Goal: Information Seeking & Learning: Learn about a topic

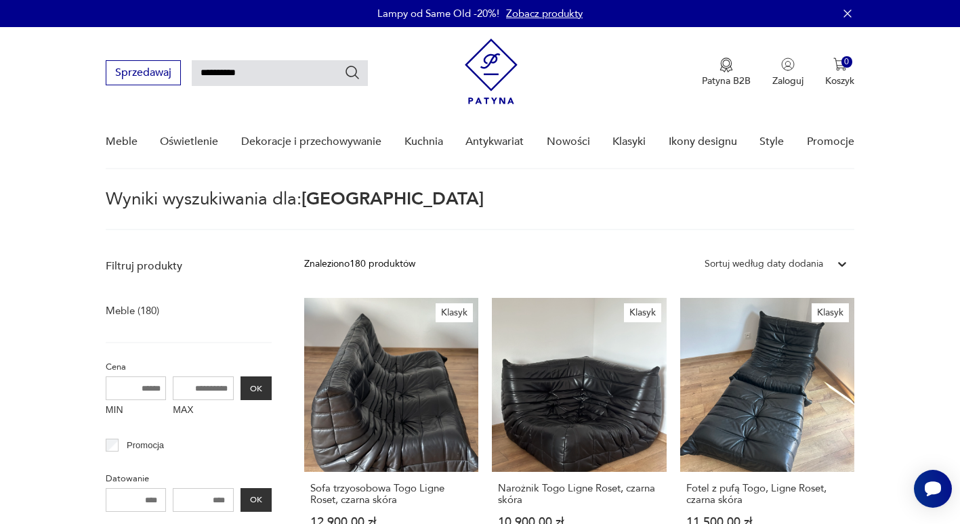
type input "**********"
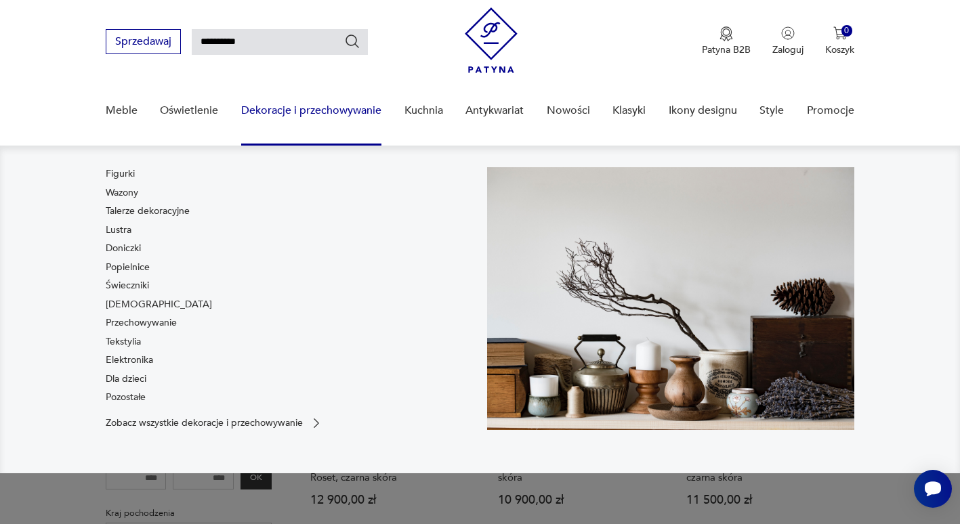
scroll to position [49, 0]
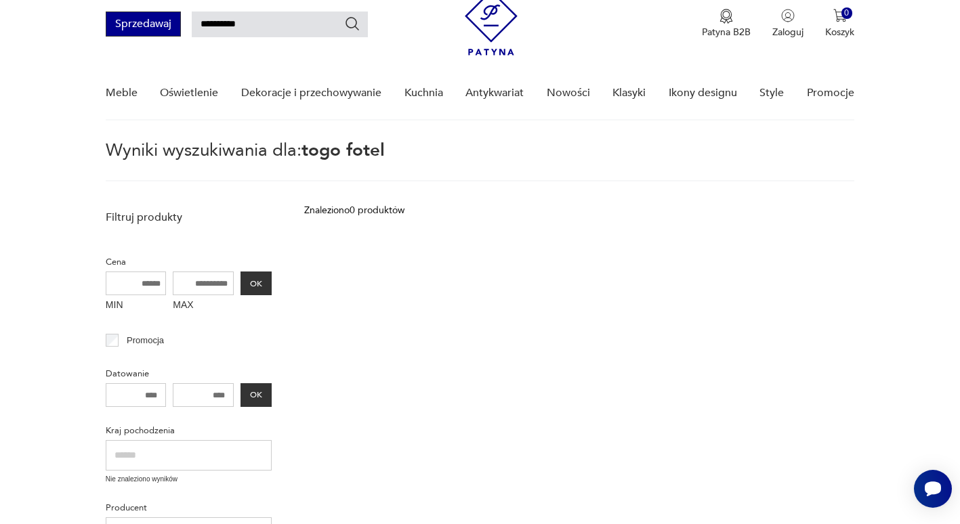
drag, startPoint x: 224, startPoint y: 19, endPoint x: 146, endPoint y: 36, distance: 79.7
click at [146, 36] on div "**********" at bounding box center [237, 24] width 262 height 25
type input "*****"
click at [146, 36] on button "Sprzedawaj" at bounding box center [143, 24] width 75 height 25
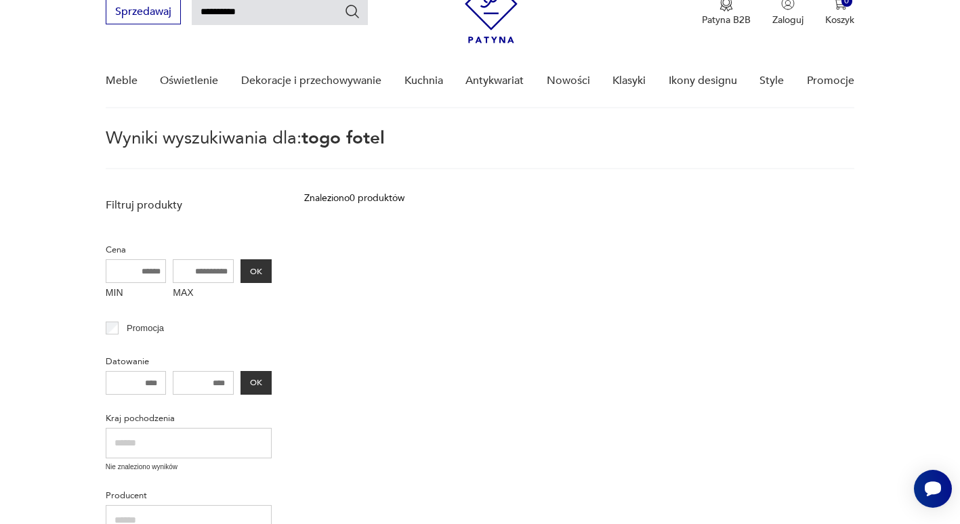
click at [297, 14] on input "**********" at bounding box center [280, 12] width 176 height 26
click at [358, 10] on icon "Szukaj" at bounding box center [352, 11] width 16 height 16
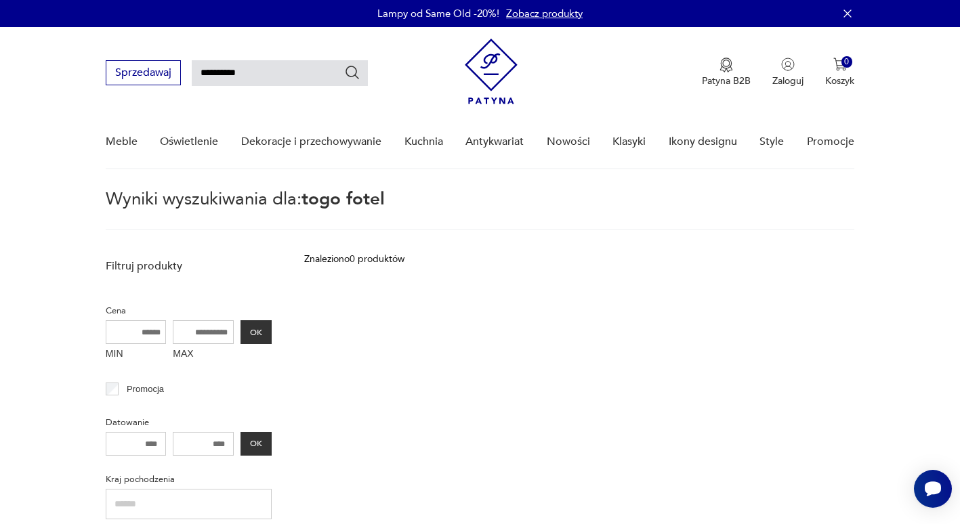
drag, startPoint x: 221, startPoint y: 77, endPoint x: 318, endPoint y: 60, distance: 98.9
click at [318, 60] on input "**********" at bounding box center [280, 73] width 176 height 26
type input "****"
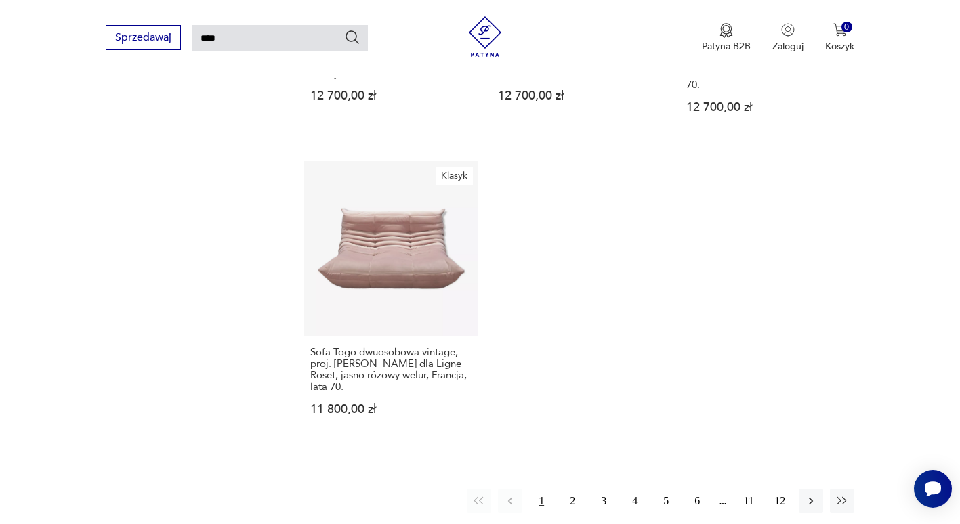
scroll to position [1655, 0]
click at [810, 499] on icon "button" at bounding box center [811, 502] width 4 height 7
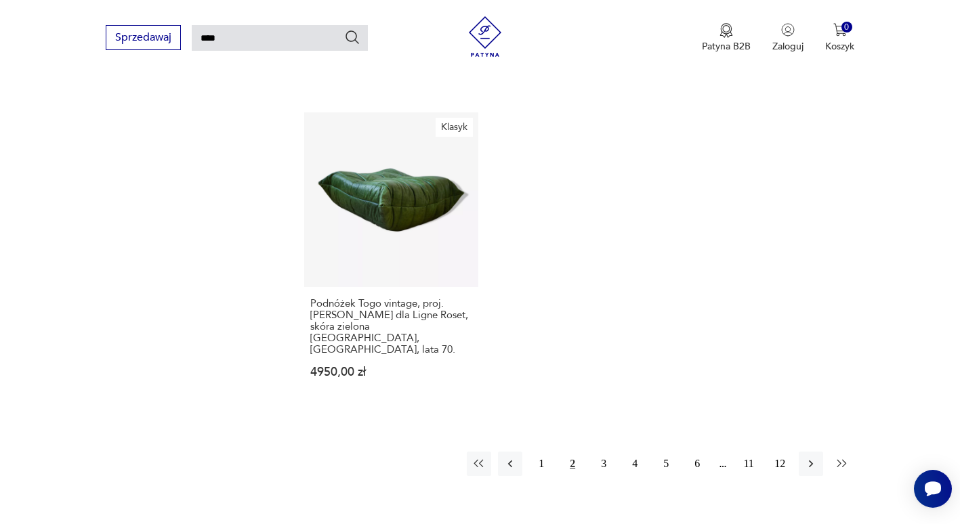
scroll to position [1709, 0]
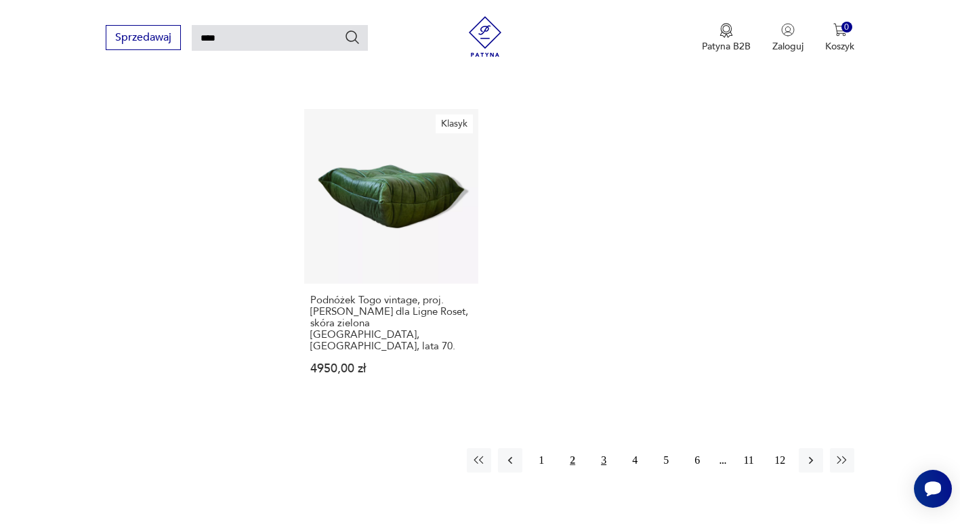
click at [604, 448] on button "3" at bounding box center [603, 460] width 24 height 24
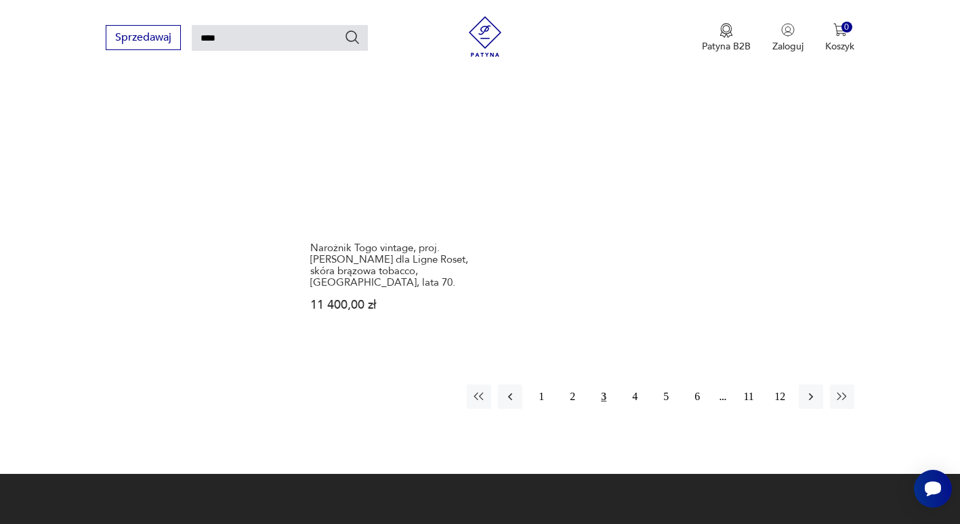
scroll to position [1767, 0]
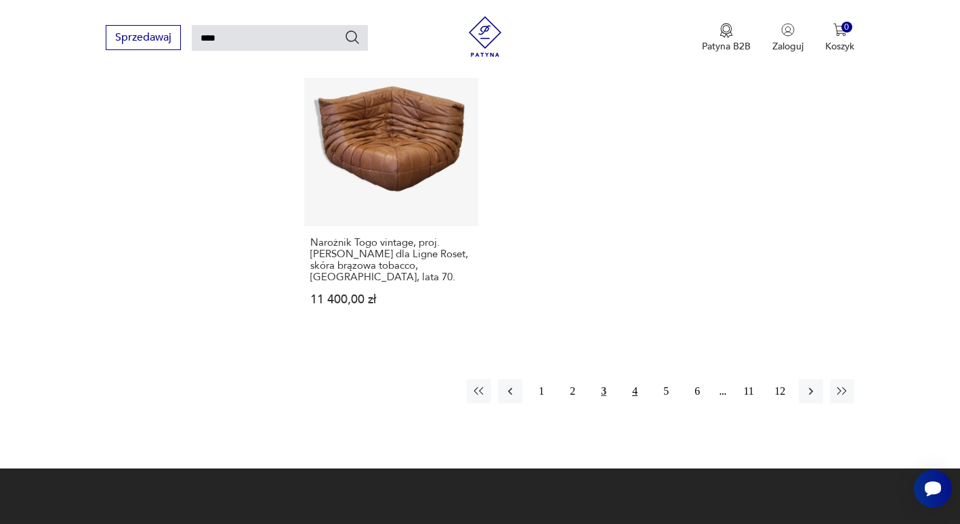
click at [638, 379] on button "4" at bounding box center [635, 391] width 24 height 24
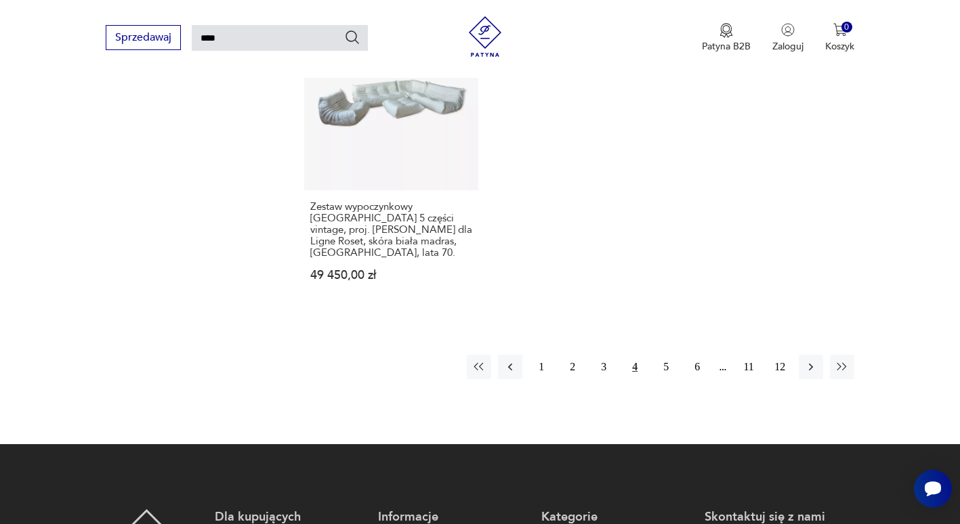
scroll to position [1887, 0]
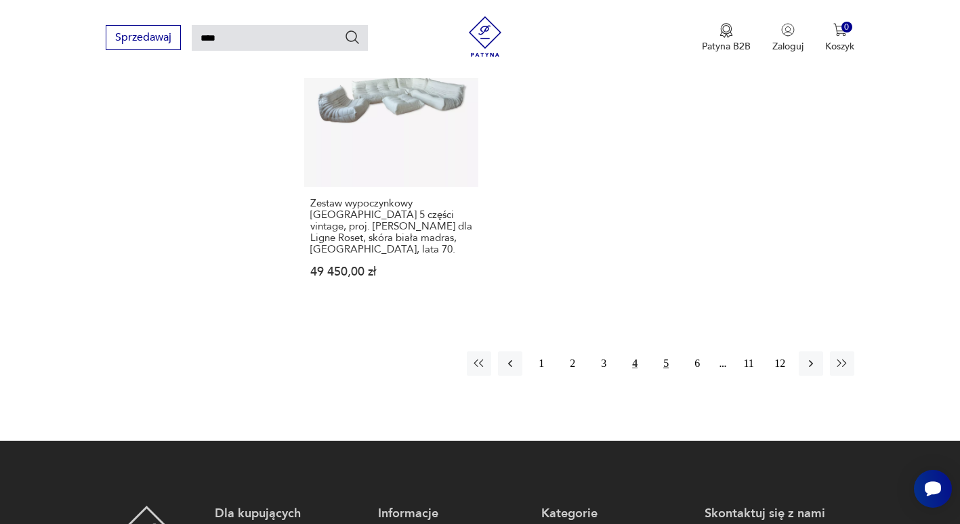
click at [667, 352] on button "5" at bounding box center [666, 364] width 24 height 24
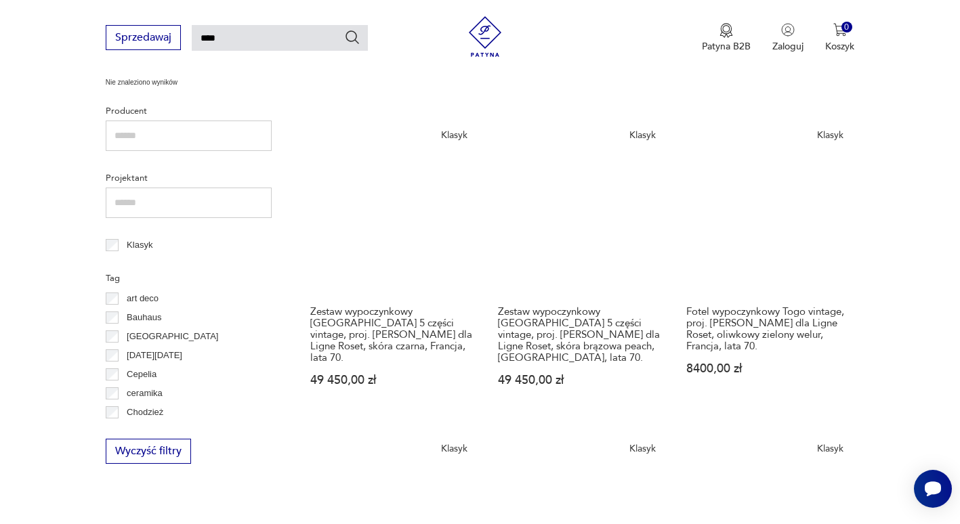
scroll to position [497, 0]
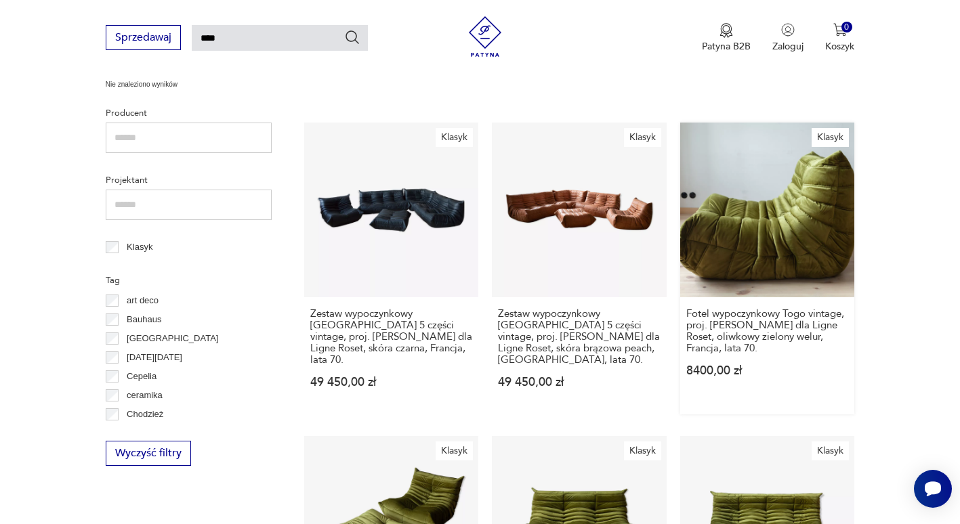
click at [789, 203] on link "Klasyk Fotel wypoczynkowy Togo vintage, proj. M. Ducaroy dla Ligne Roset, oliwk…" at bounding box center [767, 268] width 174 height 291
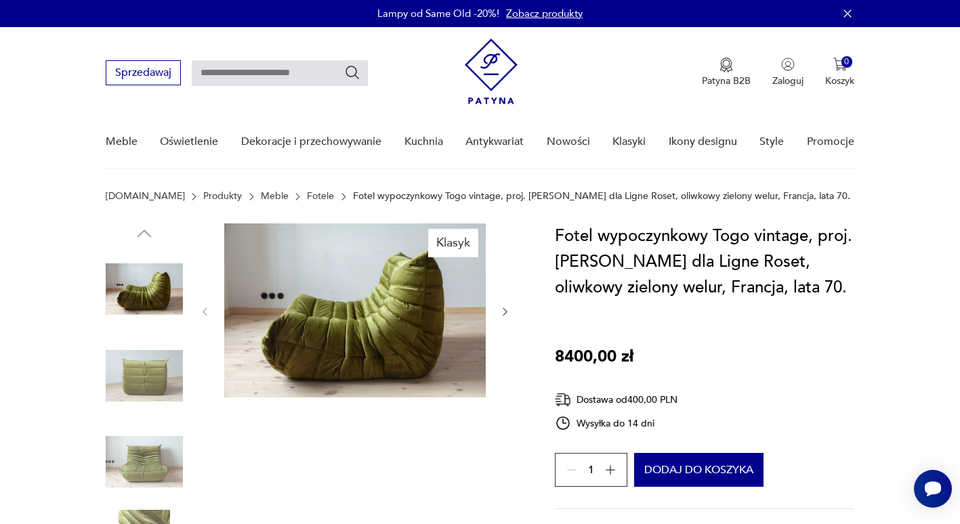
click at [158, 370] on img at bounding box center [144, 375] width 77 height 77
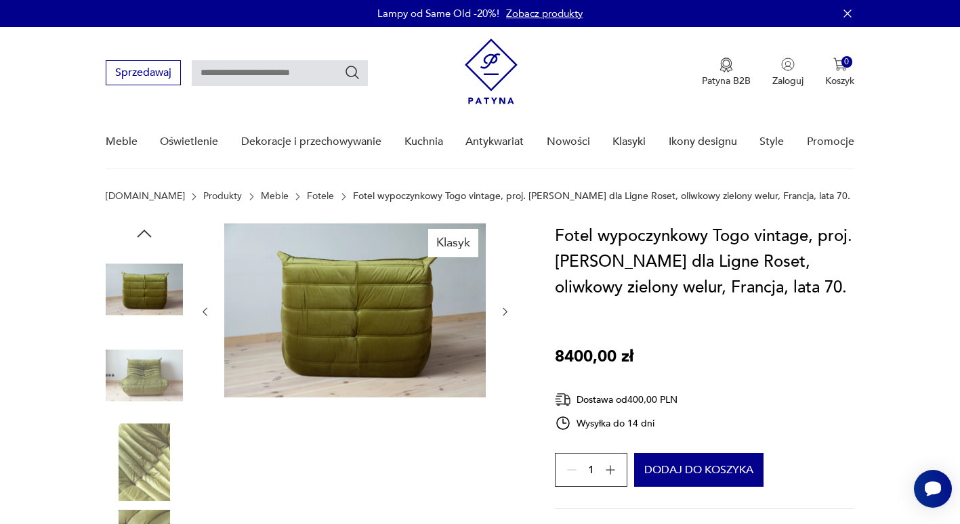
click at [159, 378] on img at bounding box center [144, 375] width 77 height 77
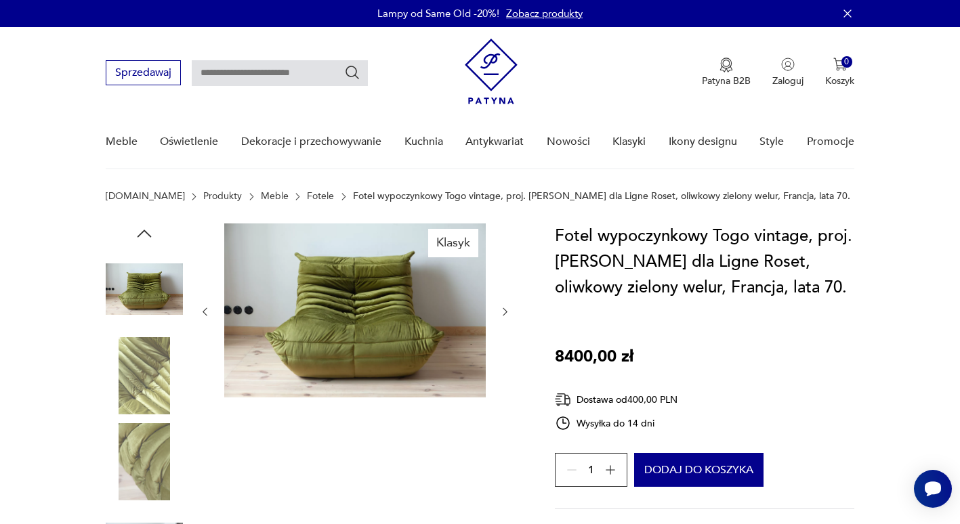
click at [159, 378] on img at bounding box center [144, 375] width 77 height 77
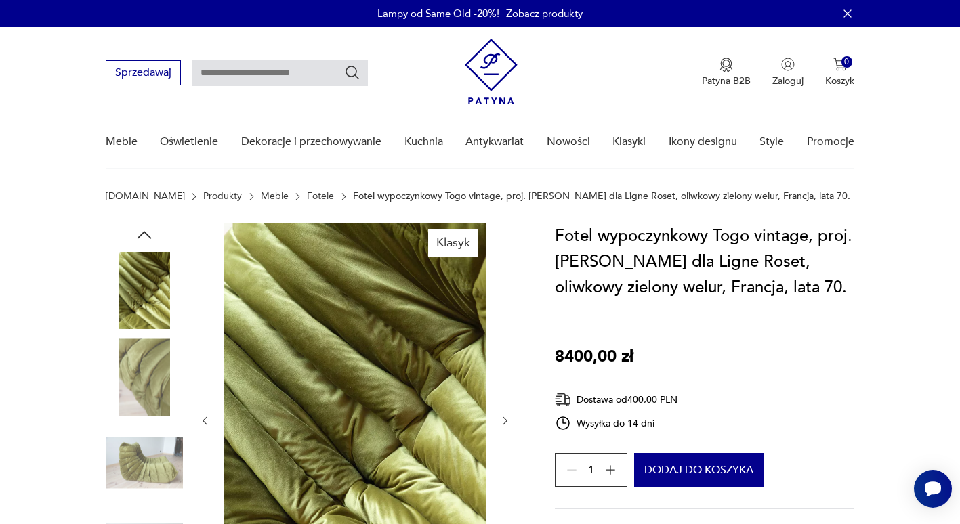
click at [137, 395] on img at bounding box center [144, 376] width 77 height 77
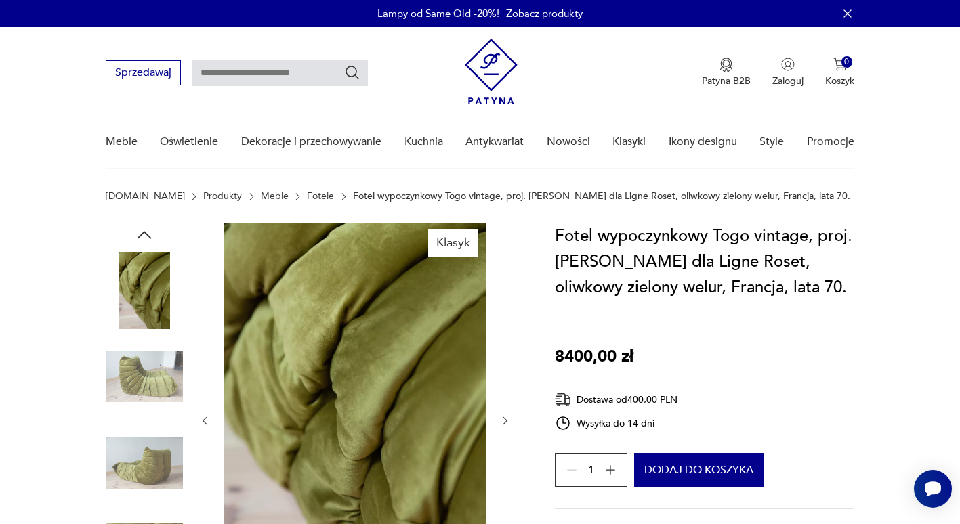
click at [137, 395] on img at bounding box center [144, 376] width 77 height 77
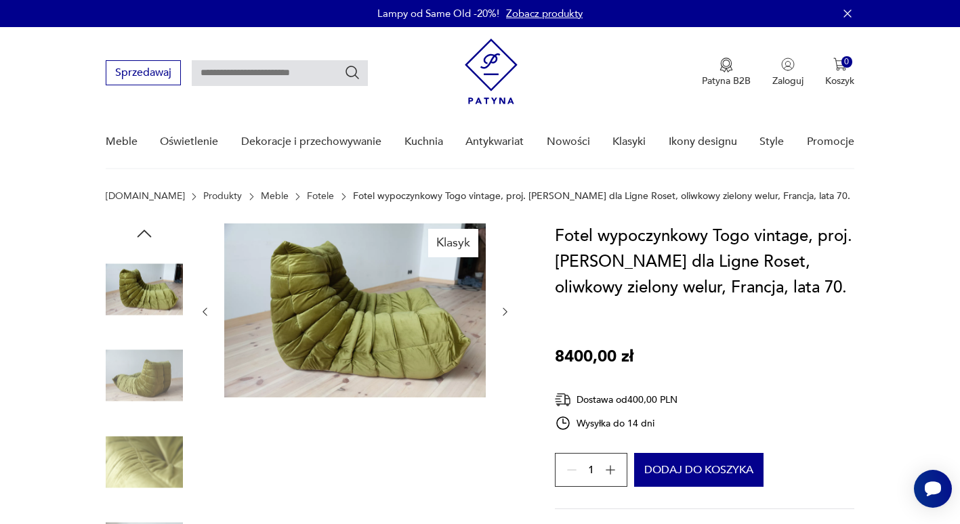
click at [137, 395] on img at bounding box center [144, 375] width 77 height 77
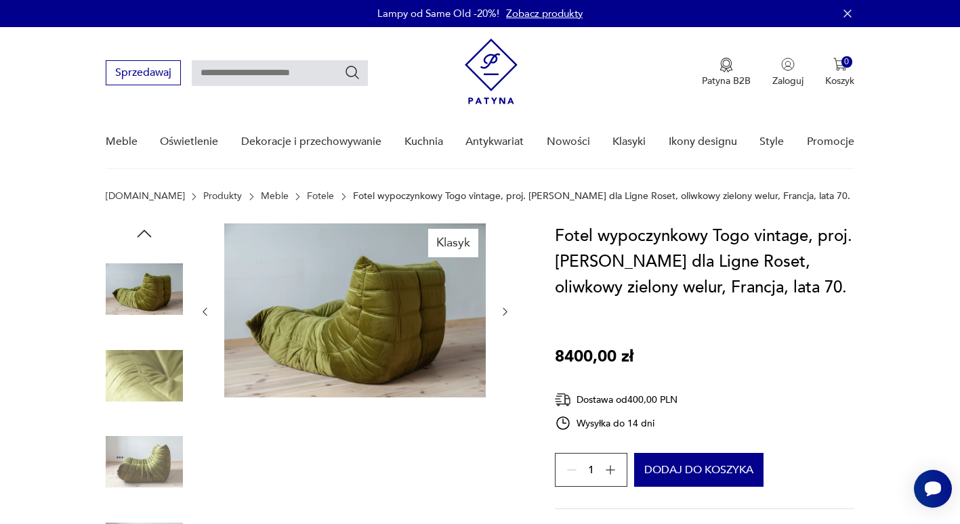
click at [137, 395] on img at bounding box center [144, 375] width 77 height 77
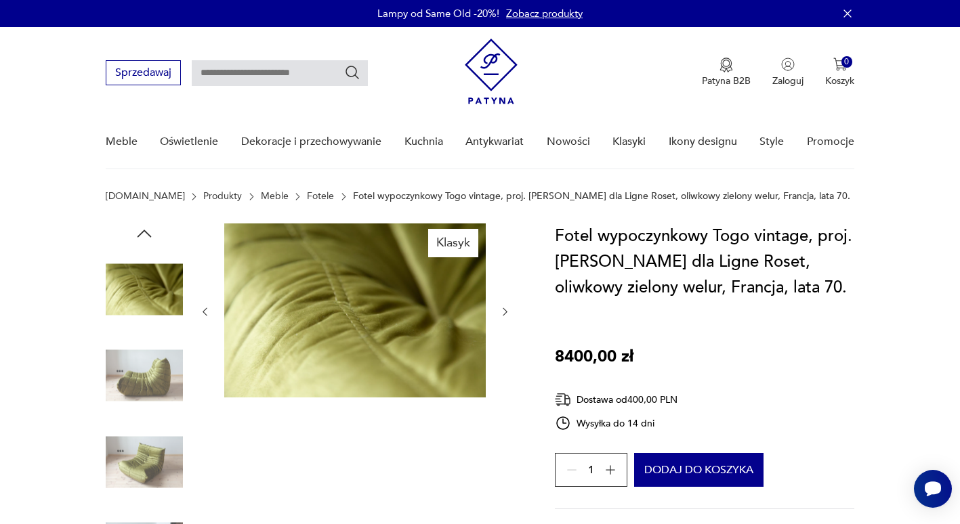
click at [137, 395] on img at bounding box center [144, 375] width 77 height 77
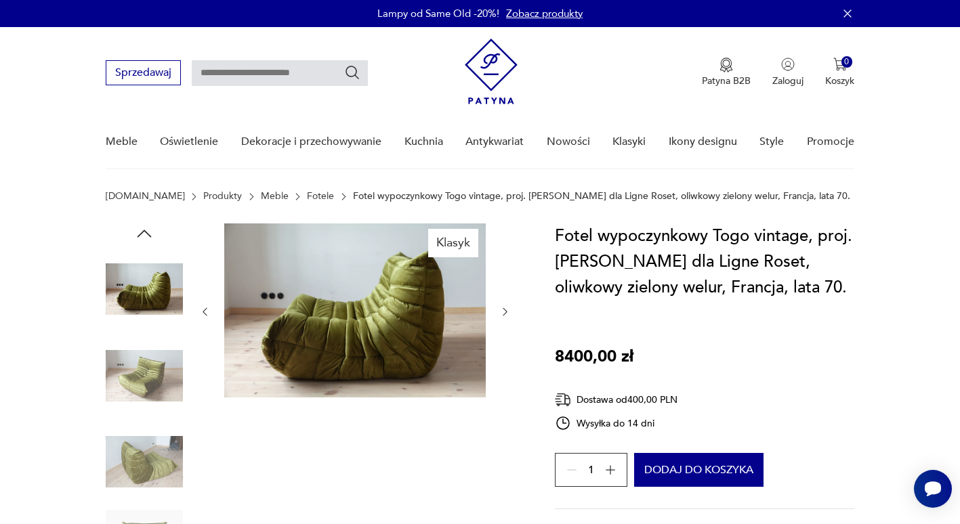
click at [137, 395] on img at bounding box center [144, 375] width 77 height 77
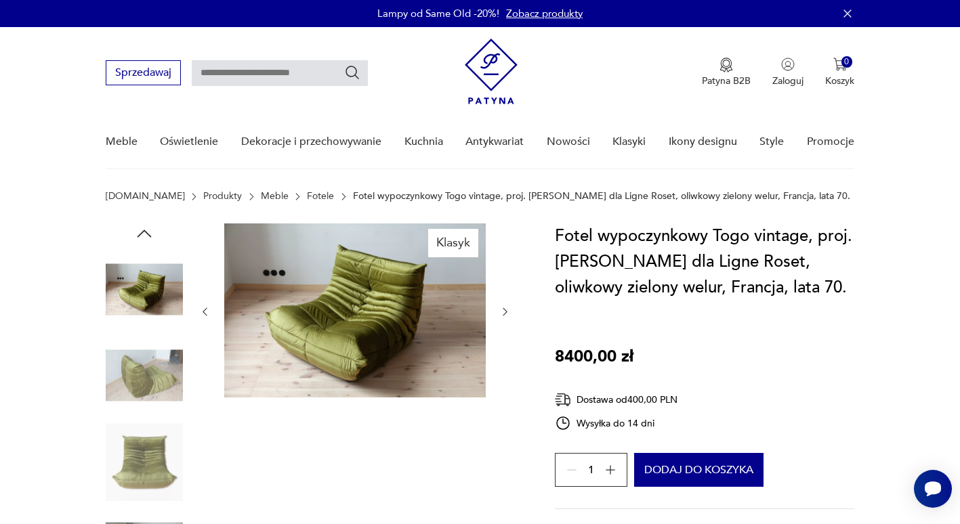
click at [137, 395] on img at bounding box center [144, 375] width 77 height 77
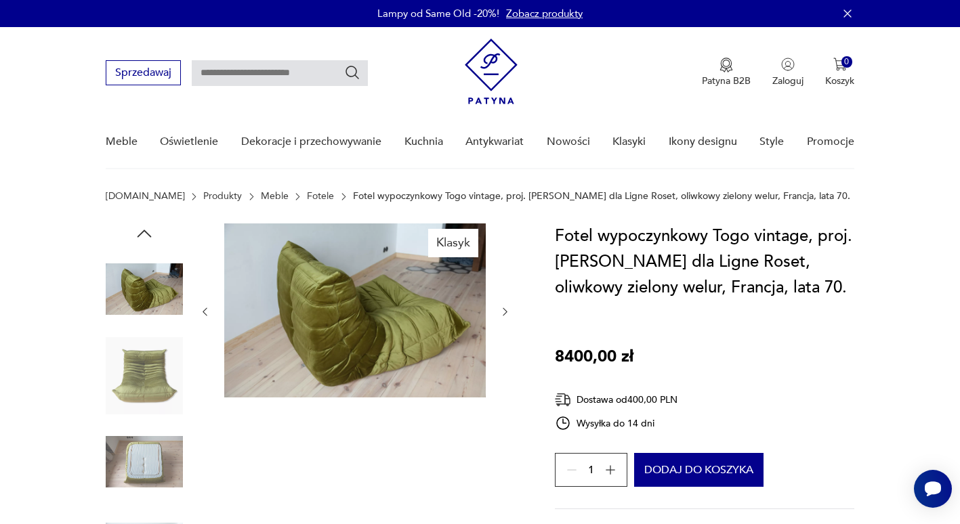
click at [348, 350] on img at bounding box center [354, 311] width 261 height 174
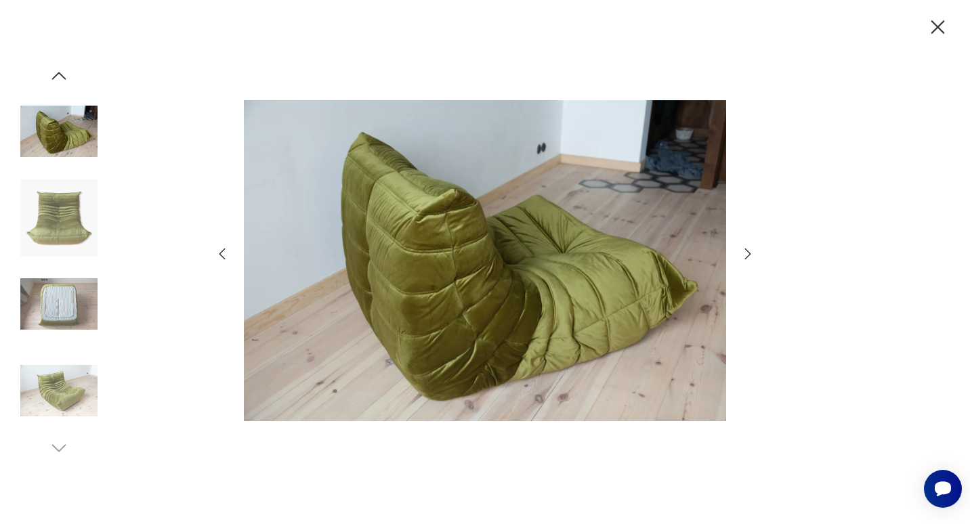
click at [620, 272] on img at bounding box center [485, 260] width 482 height 419
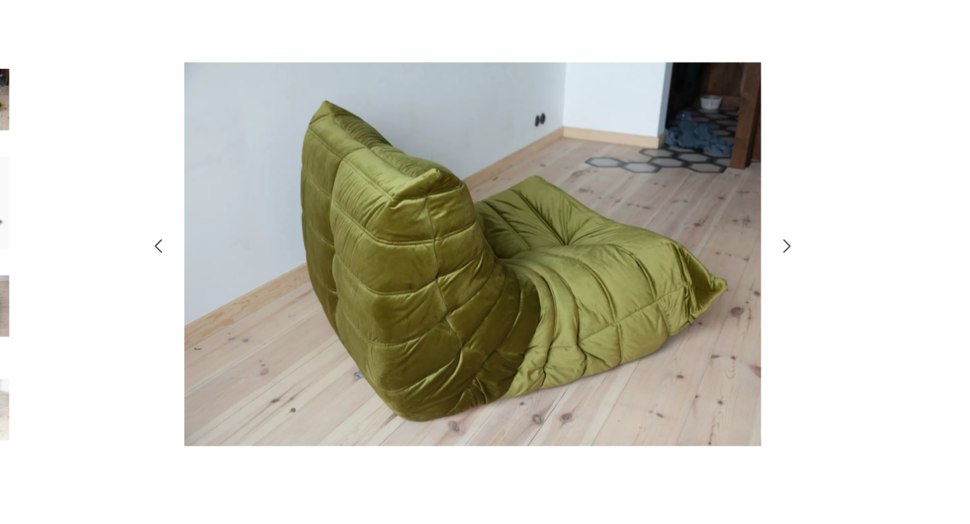
click at [743, 254] on icon "button" at bounding box center [748, 254] width 16 height 16
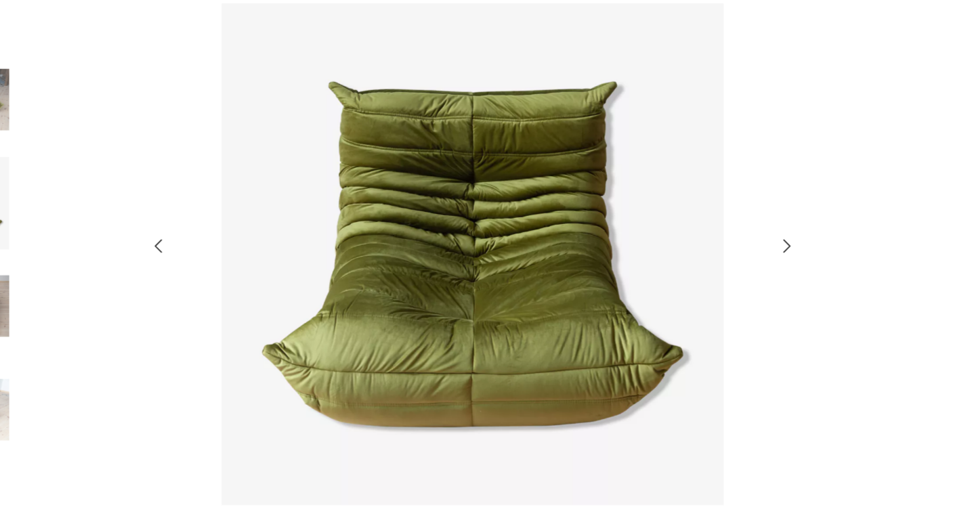
click at [743, 254] on icon "button" at bounding box center [748, 254] width 16 height 16
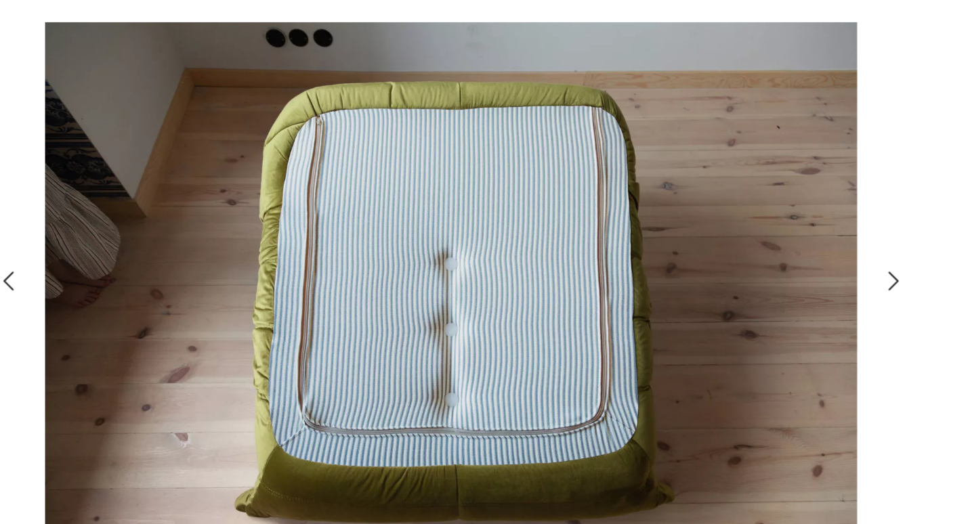
click at [748, 253] on icon "button" at bounding box center [748, 254] width 16 height 16
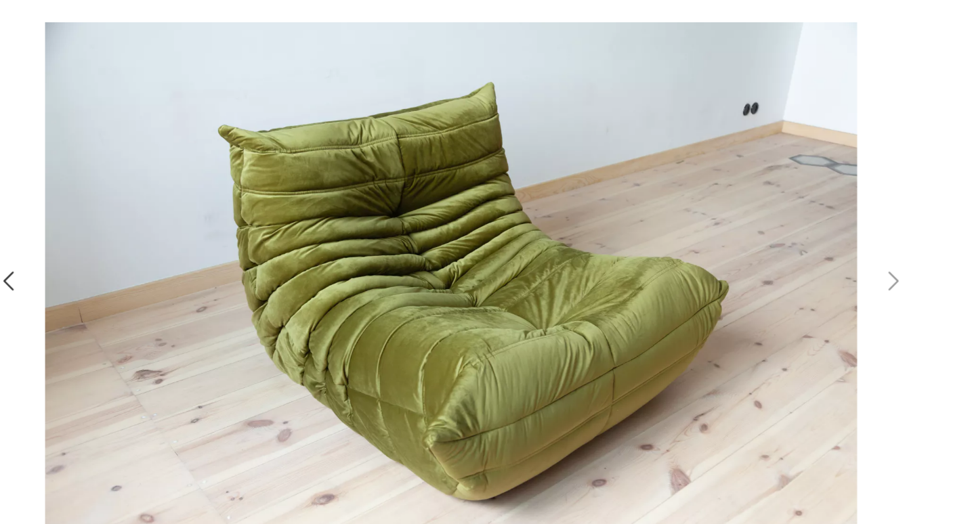
type input "****"
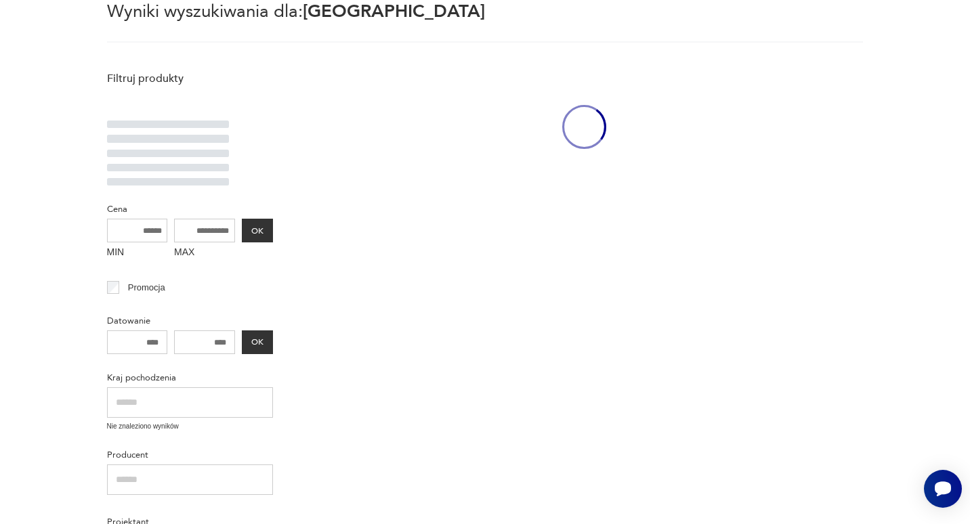
scroll to position [500, 0]
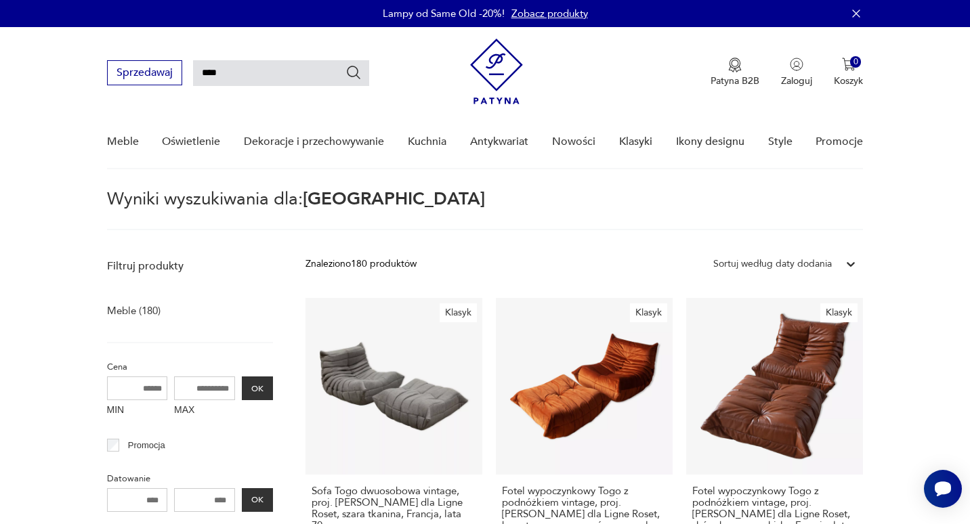
click at [959, 125] on nav "Sprzedawaj **** Patyna B2B Zaloguj 0 Koszyk Twój koszyk ( 0 ) Brak produktów w …" at bounding box center [485, 98] width 970 height 142
click at [599, 366] on link "Klasyk Fotel wypoczynkowy Togo z podnóżkiem vintage, proj. M. Ducaroy dla Ligne…" at bounding box center [584, 445] width 177 height 294
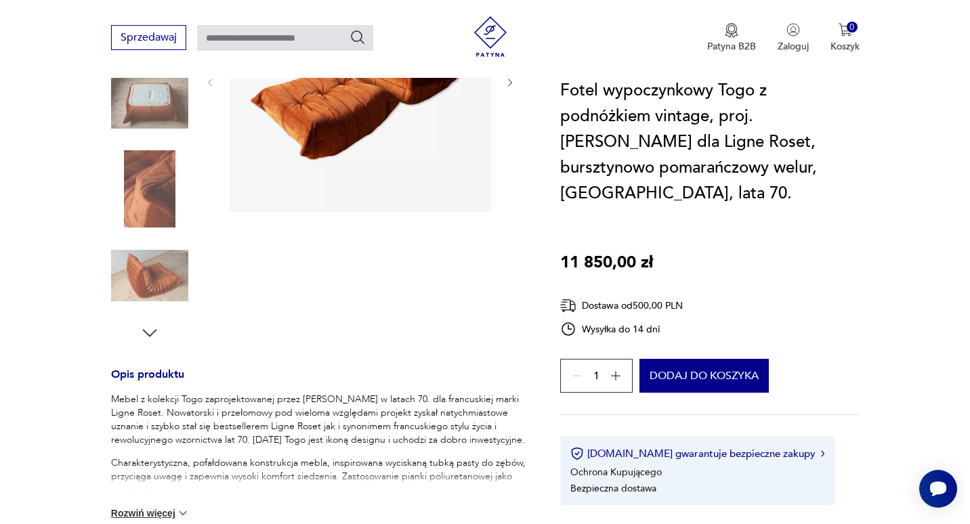
scroll to position [259, 0]
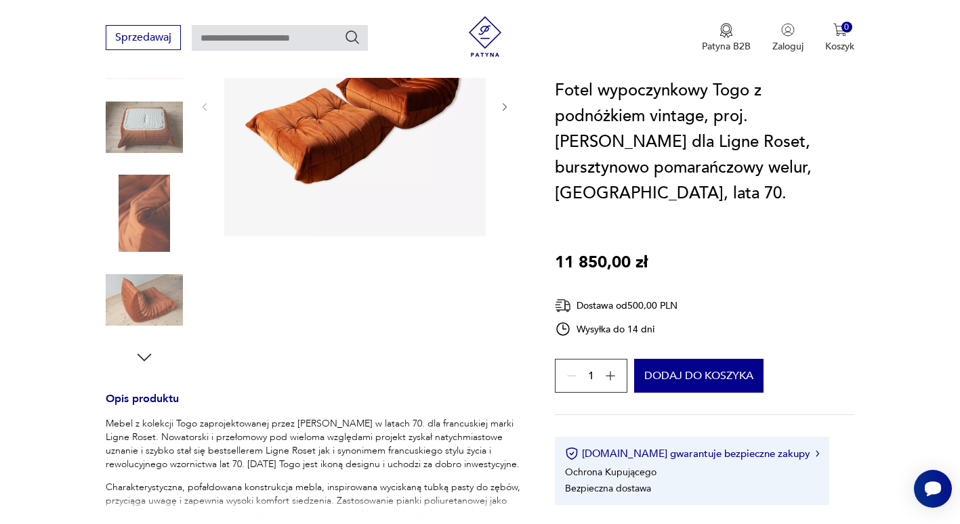
click at [129, 127] on img at bounding box center [144, 127] width 77 height 77
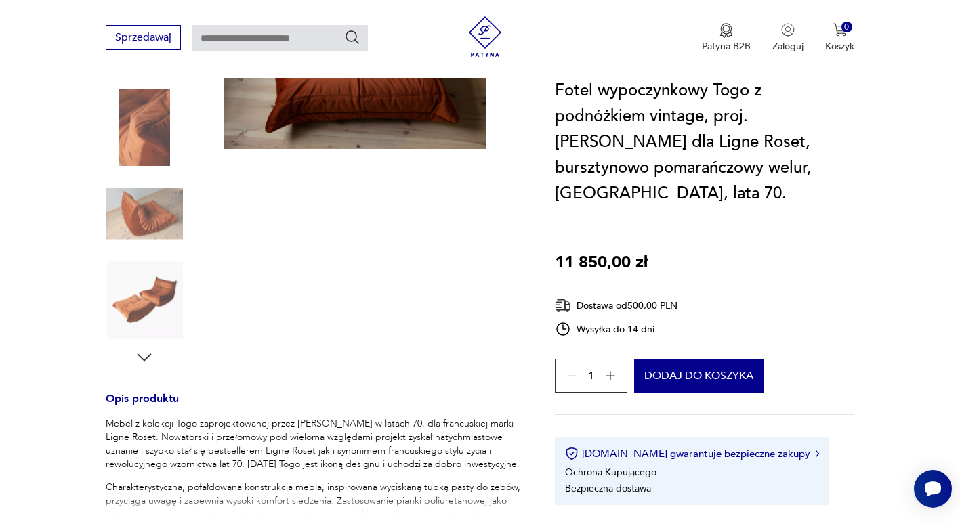
click at [385, 99] on img at bounding box center [354, 62] width 261 height 174
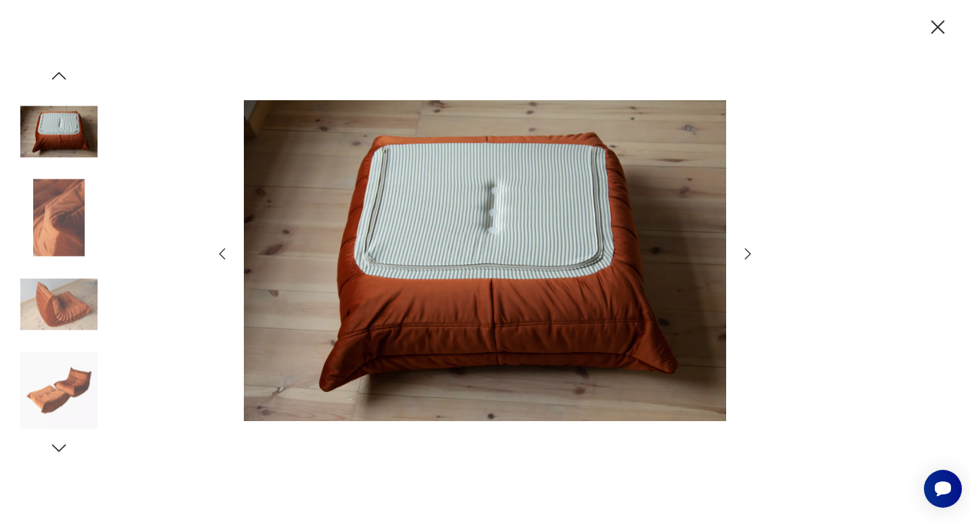
click at [58, 231] on img at bounding box center [58, 218] width 77 height 77
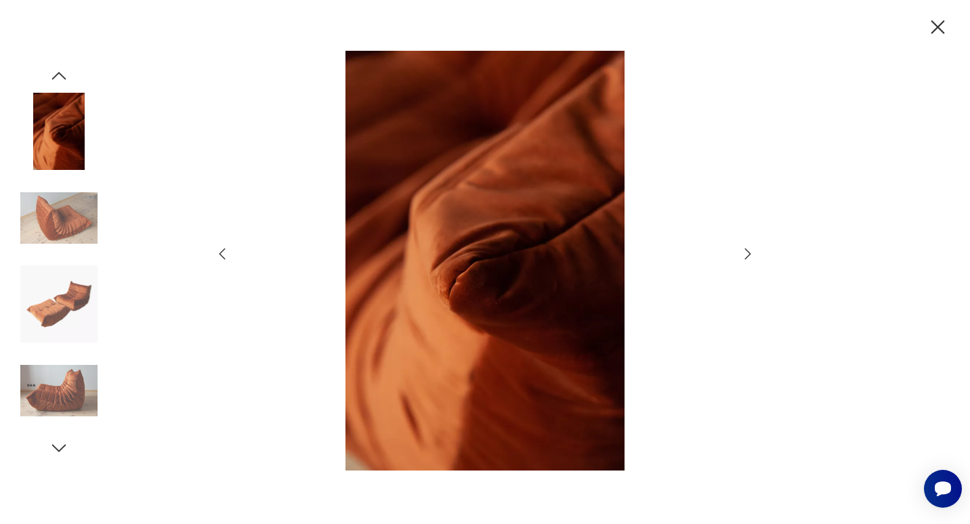
click at [58, 231] on img at bounding box center [58, 218] width 77 height 77
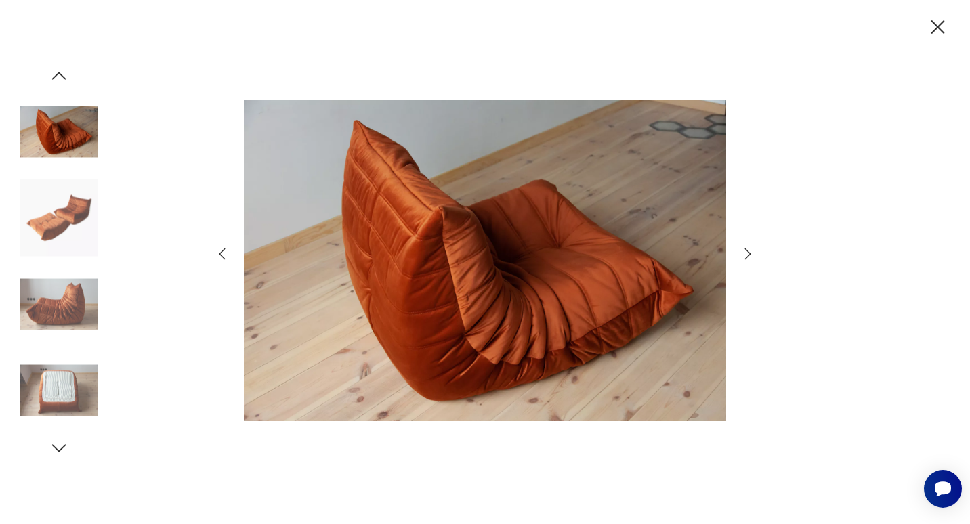
click at [413, 275] on img at bounding box center [485, 260] width 482 height 419
type input "****"
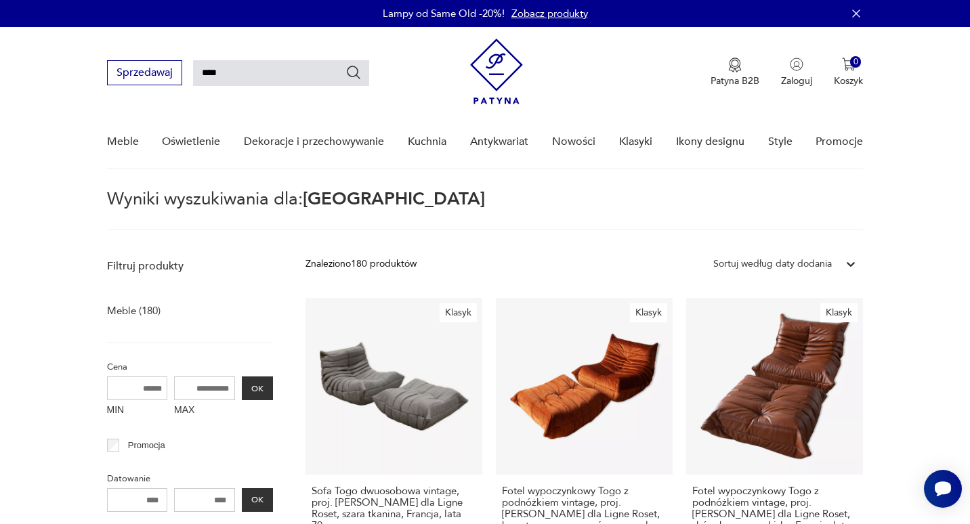
click at [238, 77] on input "****" at bounding box center [281, 73] width 176 height 26
click at [354, 74] on icon "Szukaj" at bounding box center [353, 72] width 16 height 16
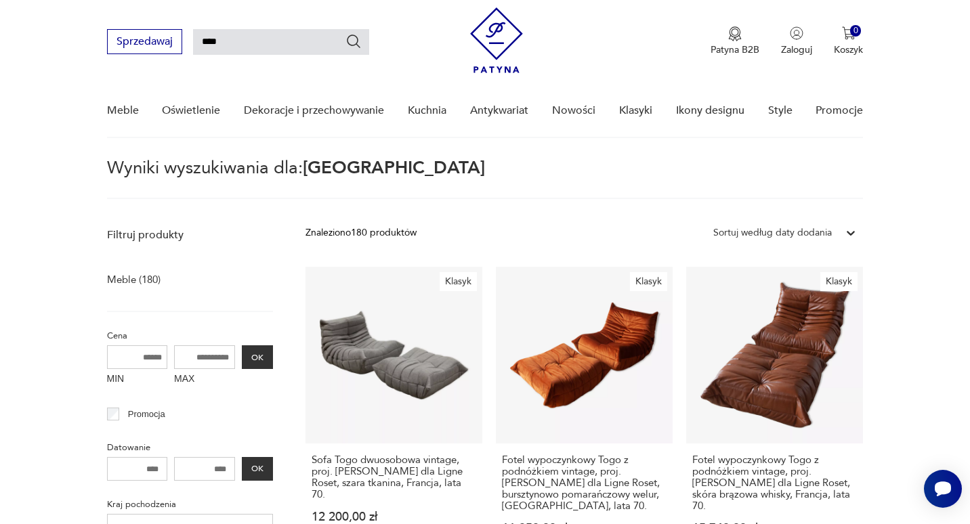
scroll to position [49, 0]
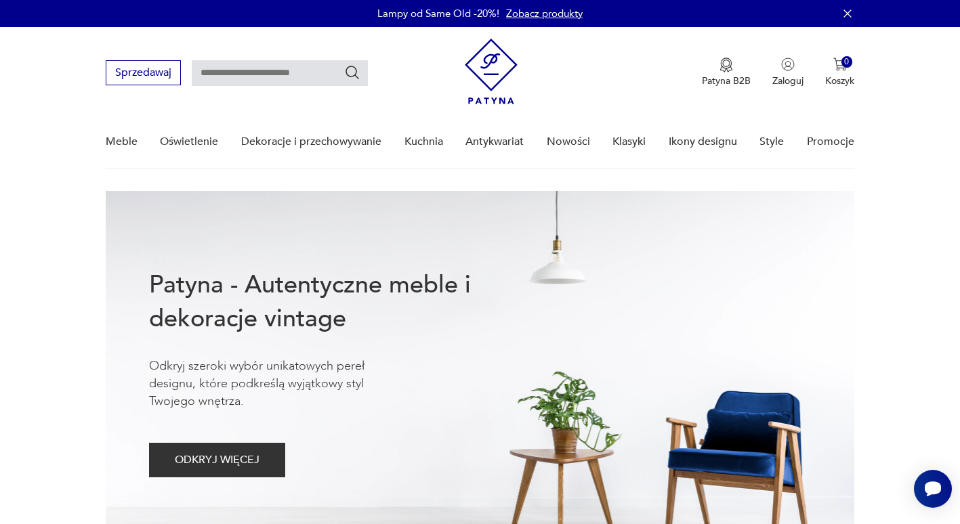
click at [262, 75] on input "text" at bounding box center [280, 73] width 176 height 26
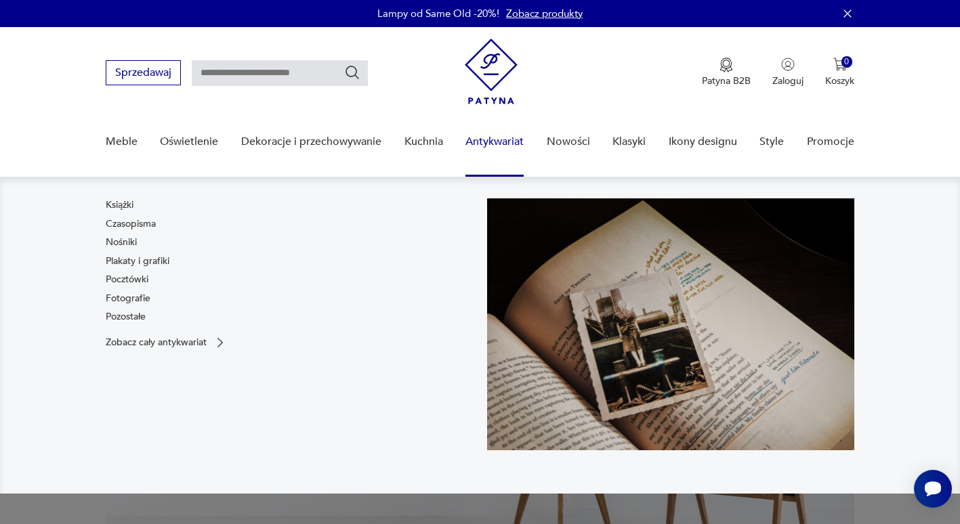
click at [496, 140] on link "Antykwariat" at bounding box center [494, 142] width 58 height 52
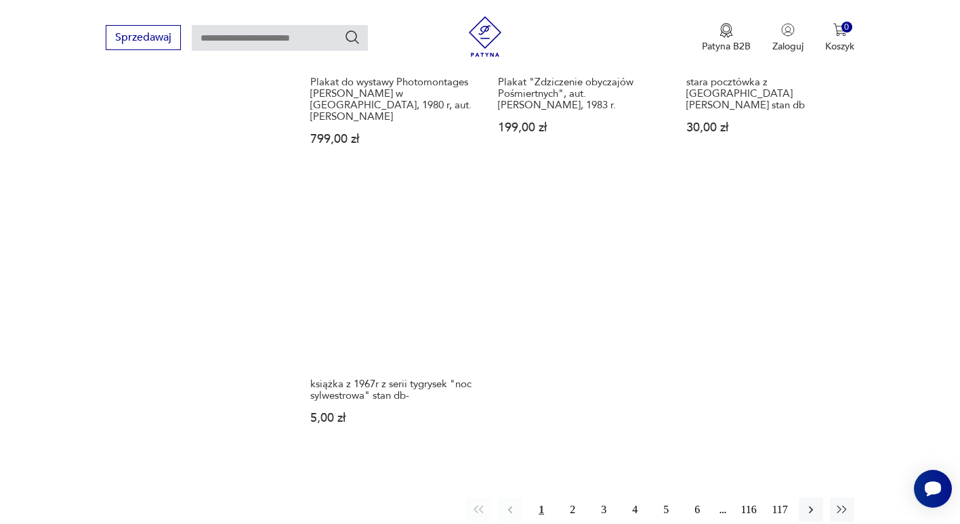
scroll to position [1832, 0]
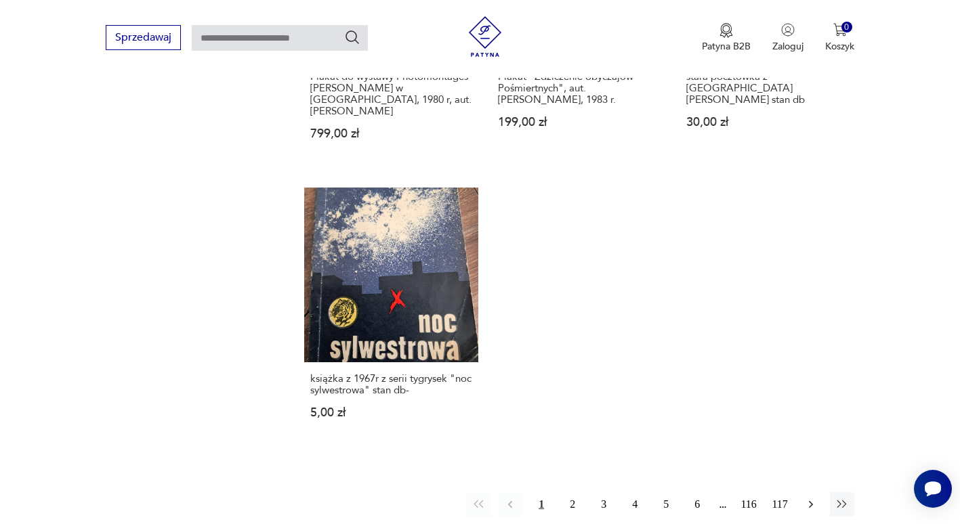
click at [815, 498] on icon "button" at bounding box center [811, 505] width 14 height 14
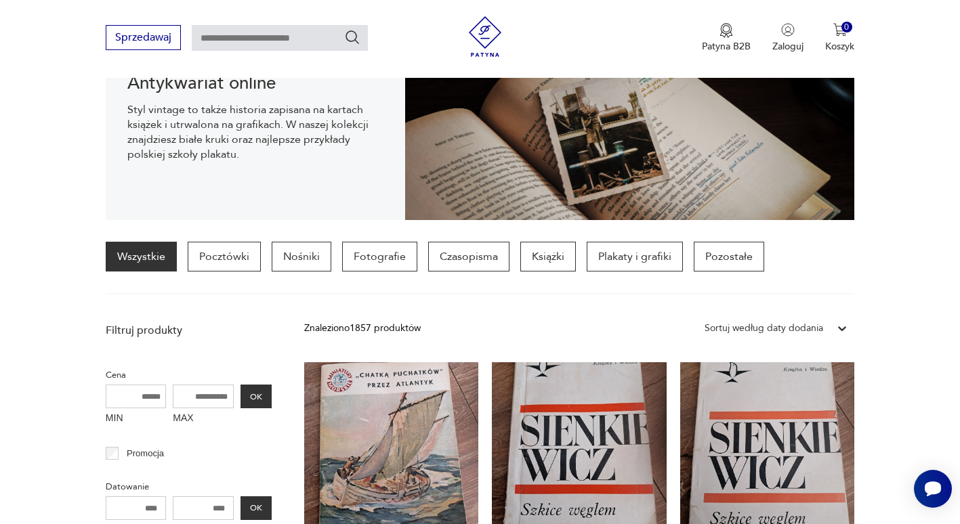
scroll to position [197, 0]
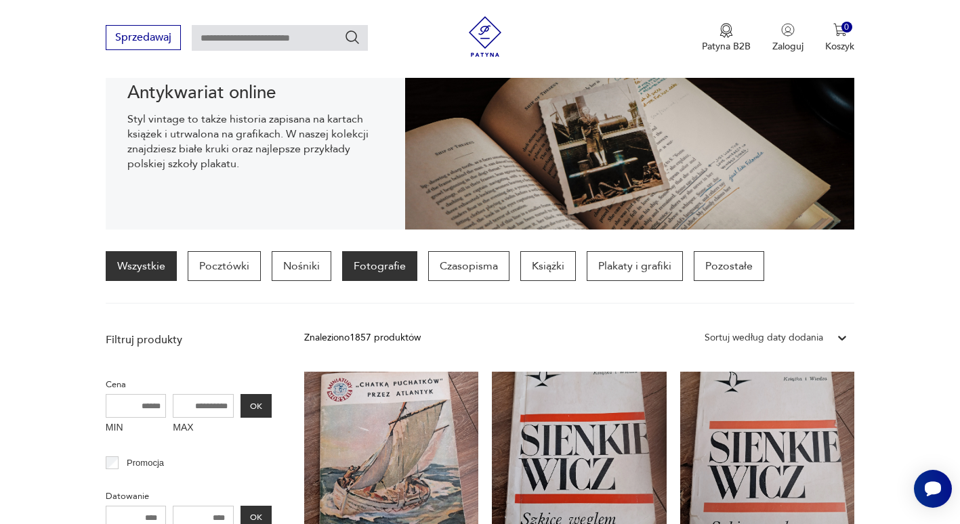
click at [381, 261] on p "Fotografie" at bounding box center [379, 266] width 75 height 30
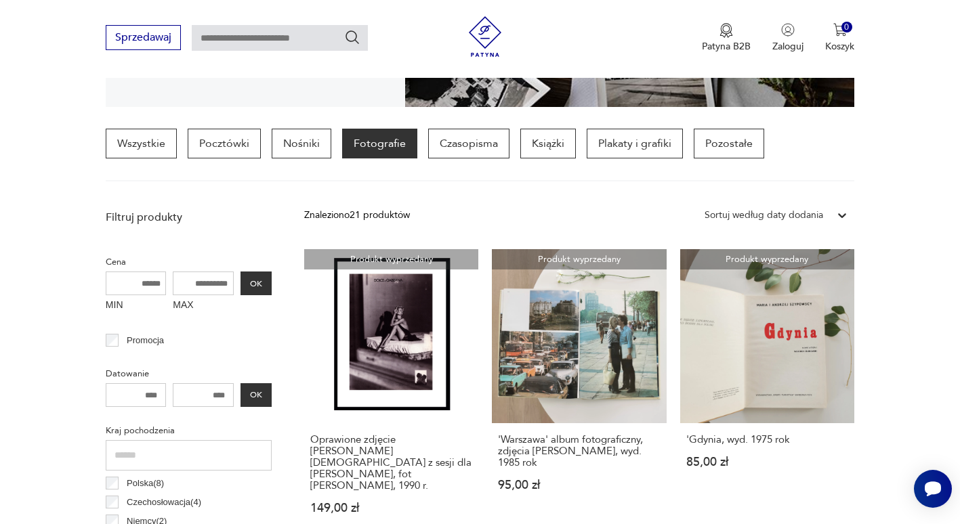
scroll to position [467, 0]
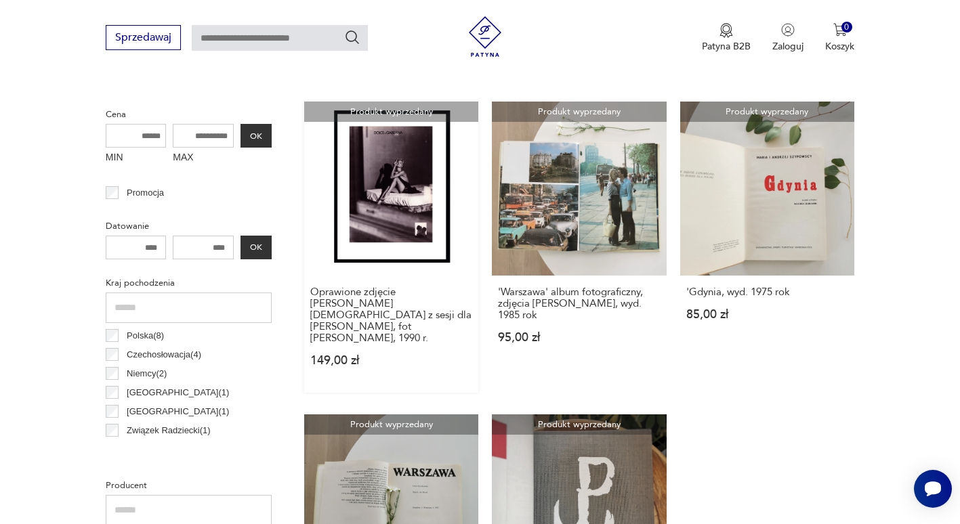
click at [375, 205] on link "Produkt wyprzedany Oprawione zdjęcie [PERSON_NAME] z sesji dla [PERSON_NAME], f…" at bounding box center [391, 247] width 174 height 291
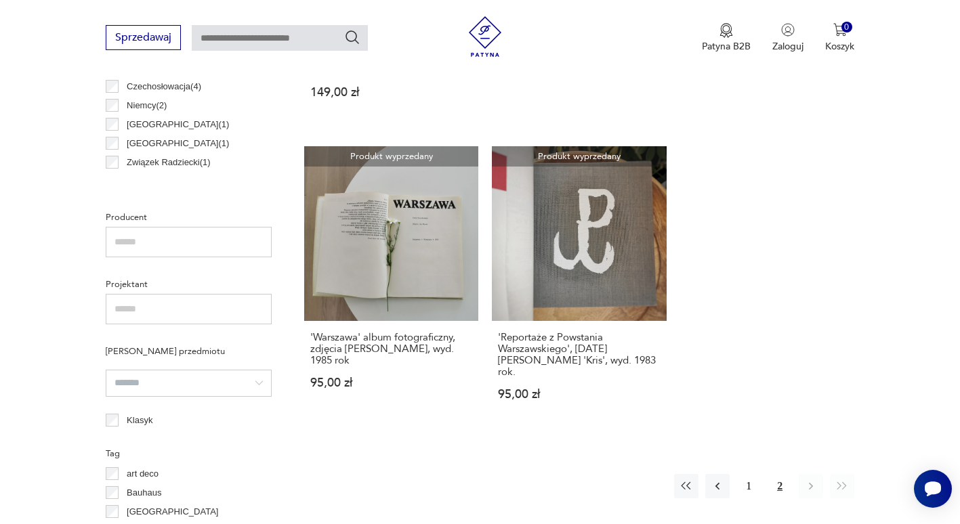
scroll to position [798, 0]
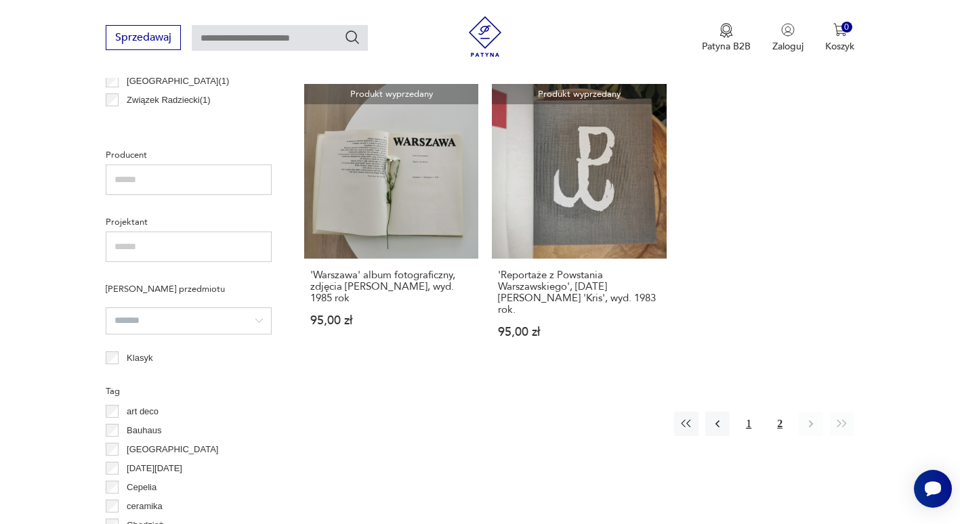
click at [747, 412] on button "1" at bounding box center [748, 424] width 24 height 24
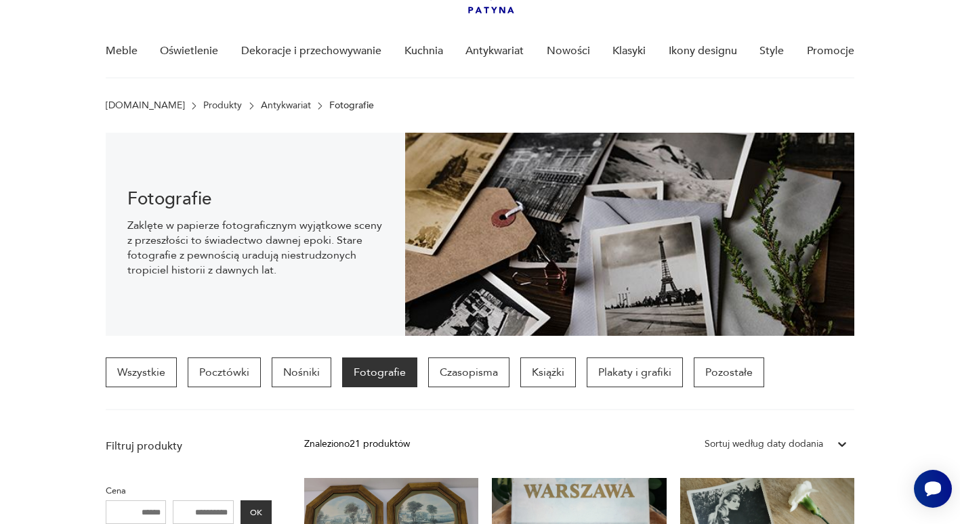
scroll to position [95, 0]
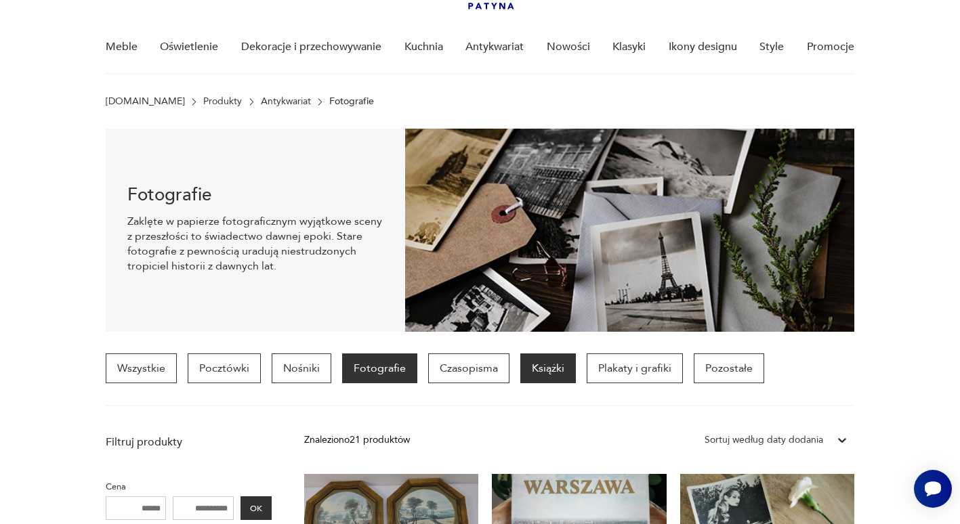
click at [547, 366] on p "Książki" at bounding box center [548, 369] width 56 height 30
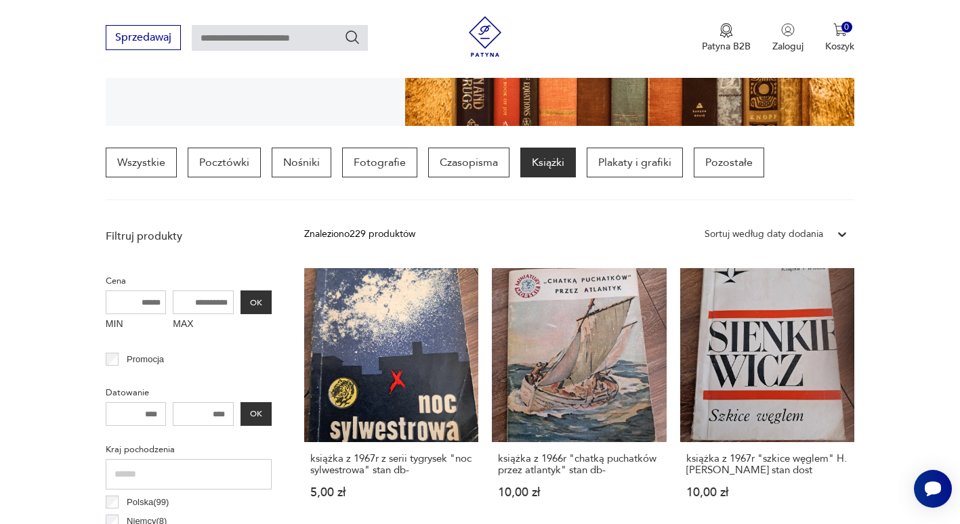
scroll to position [327, 0]
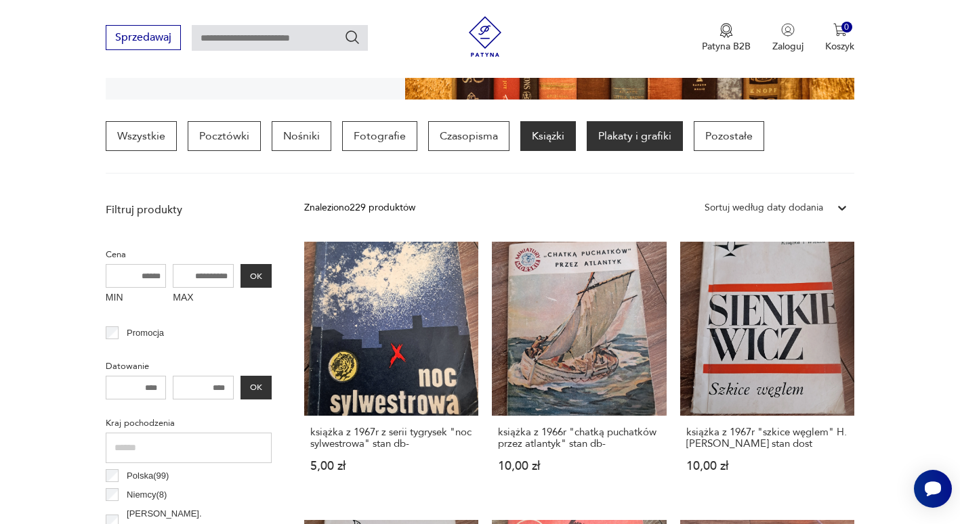
click at [658, 139] on p "Plakaty i grafiki" at bounding box center [635, 136] width 96 height 30
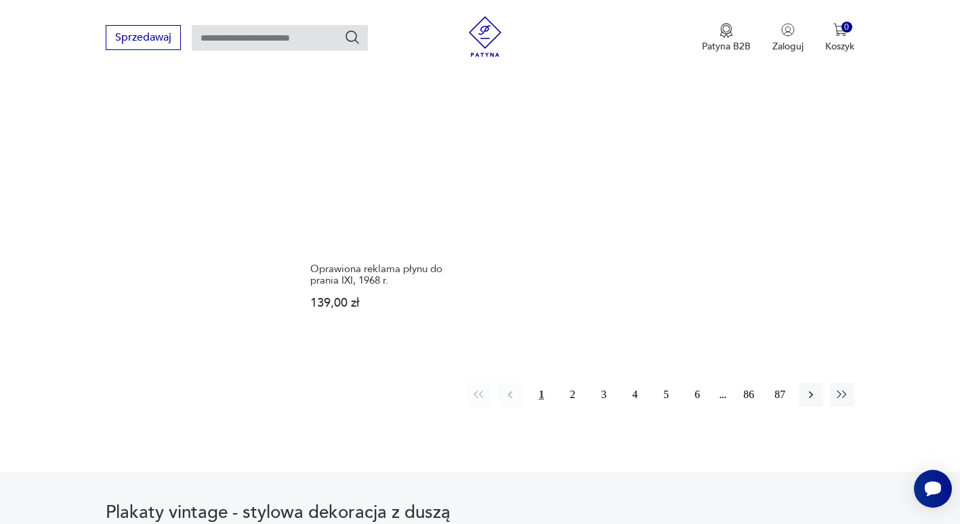
scroll to position [1965, 0]
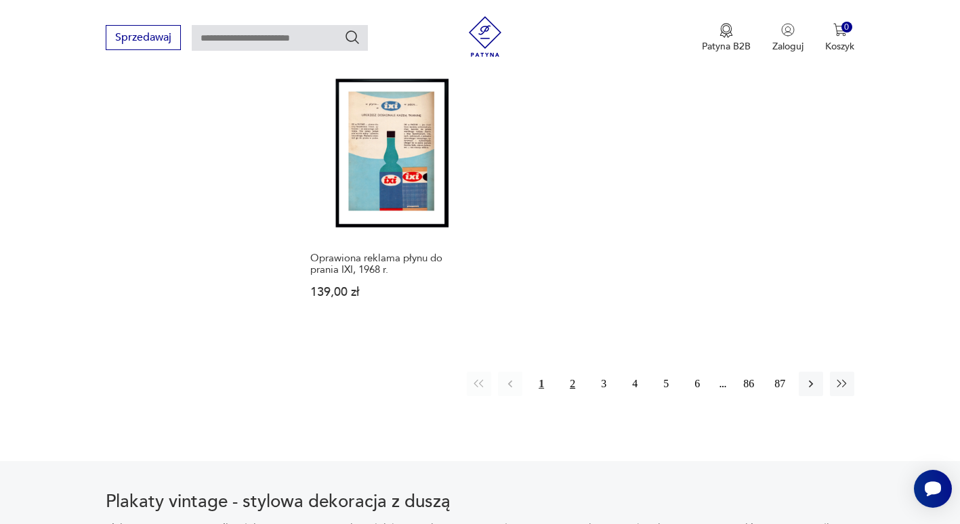
click at [579, 377] on button "2" at bounding box center [572, 384] width 24 height 24
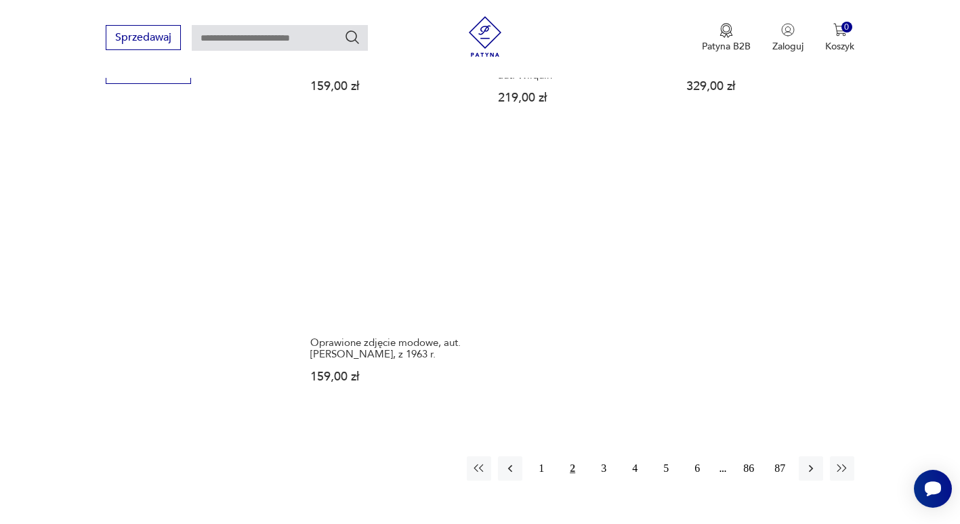
scroll to position [1849, 0]
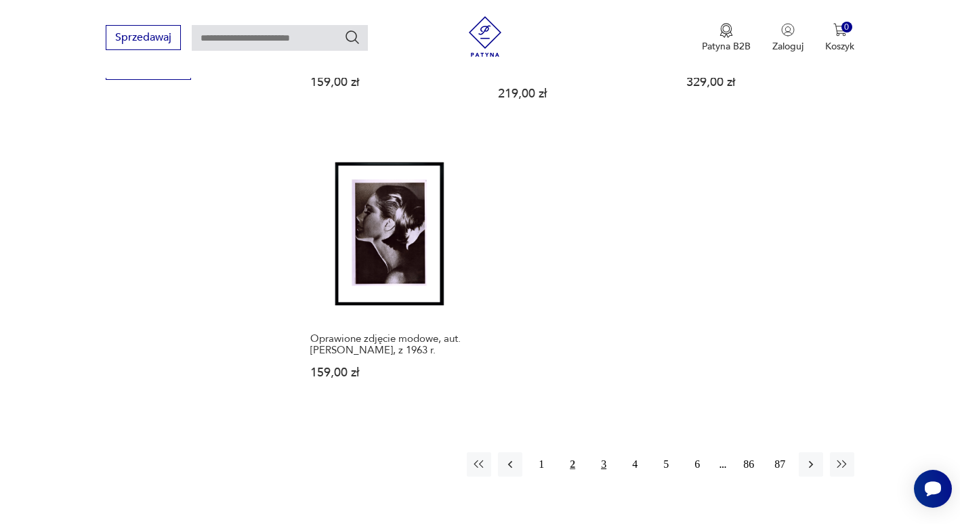
click at [606, 453] on button "3" at bounding box center [603, 465] width 24 height 24
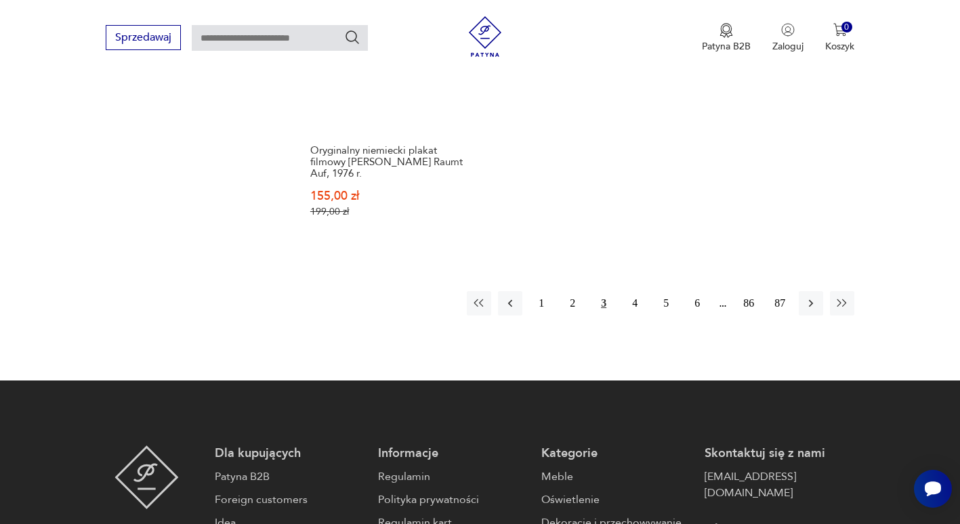
scroll to position [2095, 0]
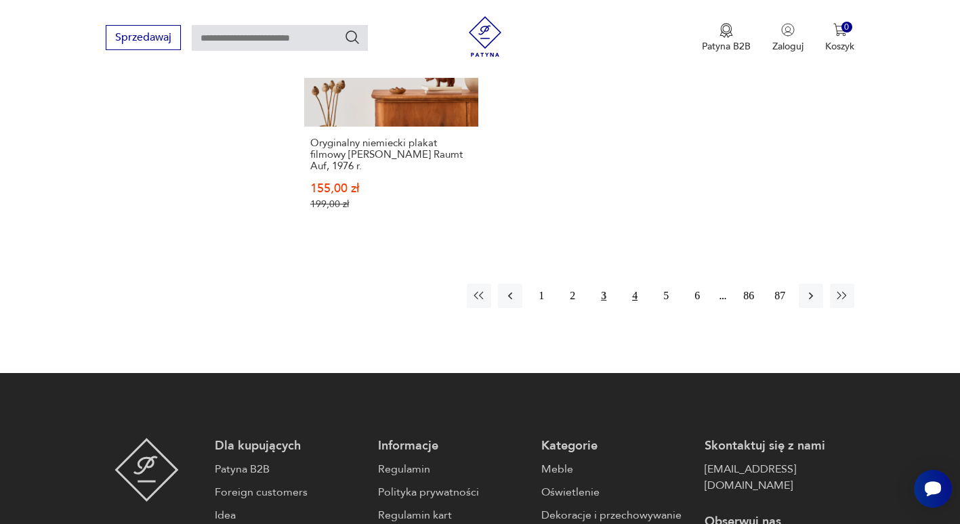
click at [637, 284] on button "4" at bounding box center [635, 296] width 24 height 24
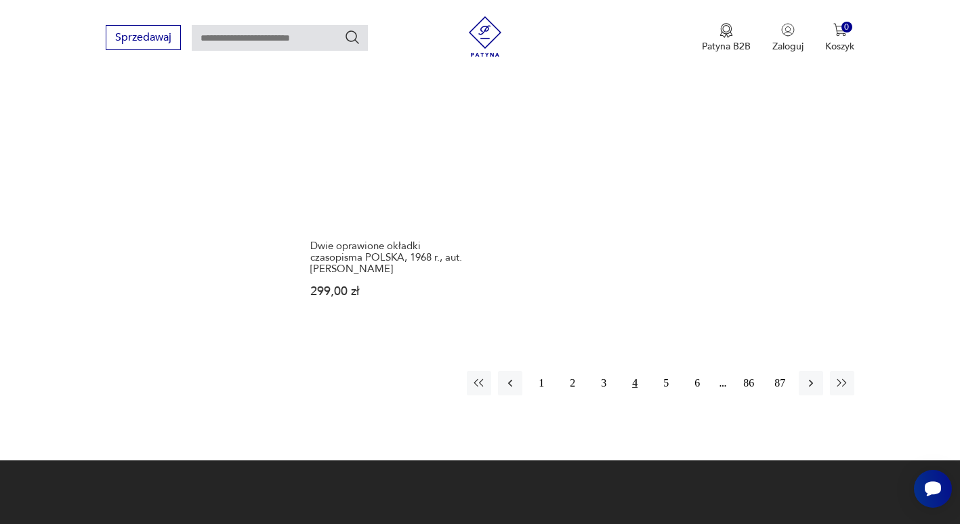
scroll to position [2164, 0]
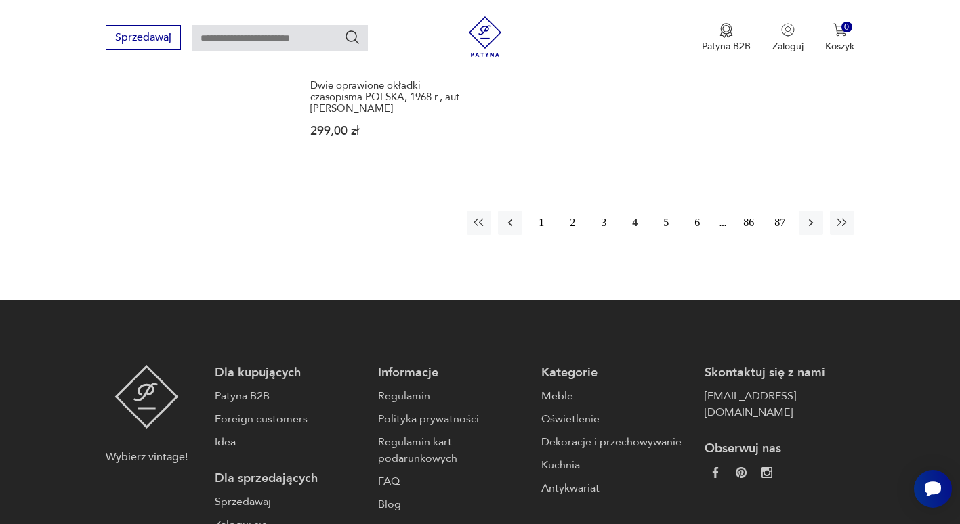
click at [667, 213] on button "5" at bounding box center [666, 223] width 24 height 24
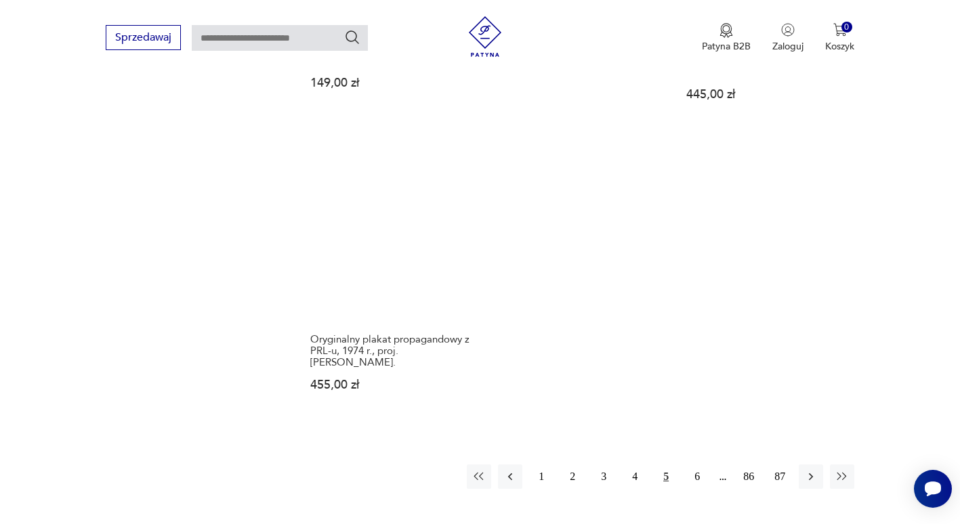
scroll to position [1879, 0]
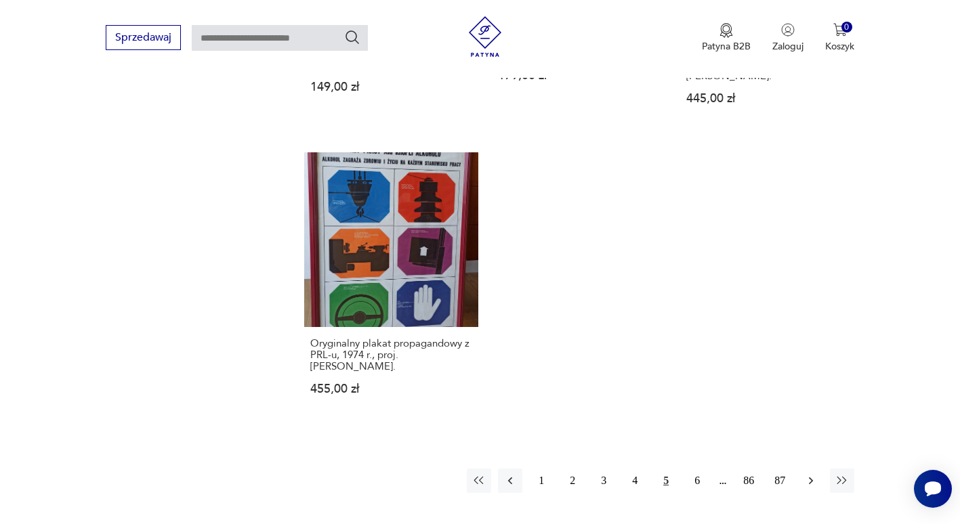
click at [816, 474] on icon "button" at bounding box center [811, 481] width 14 height 14
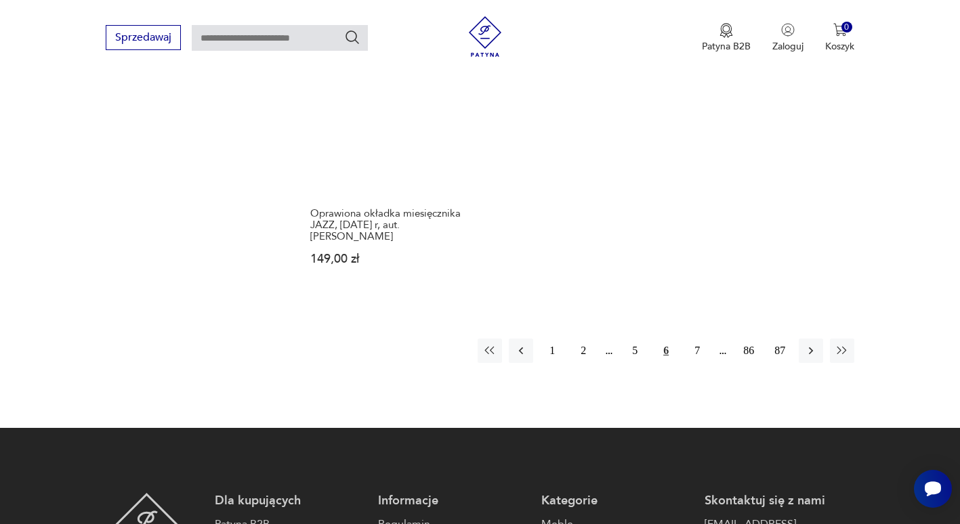
scroll to position [2026, 0]
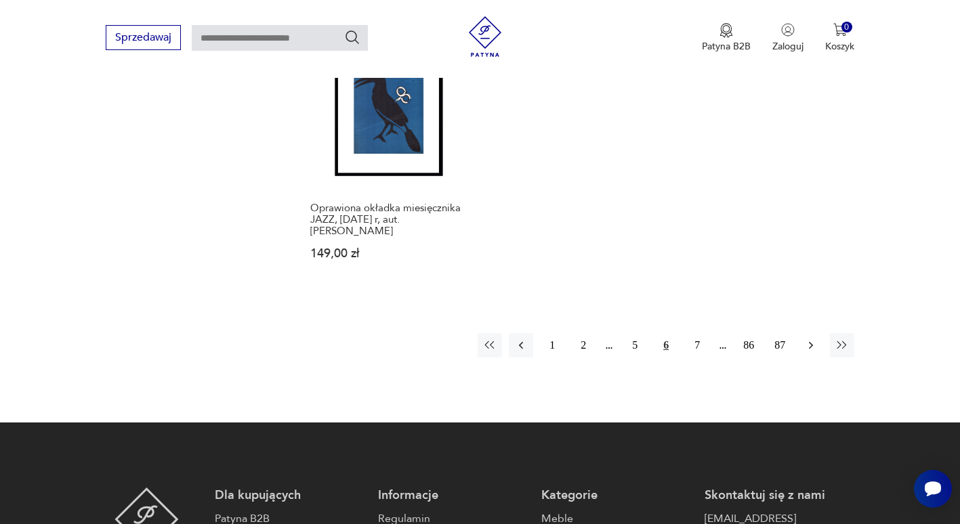
click at [820, 334] on button "button" at bounding box center [811, 345] width 24 height 24
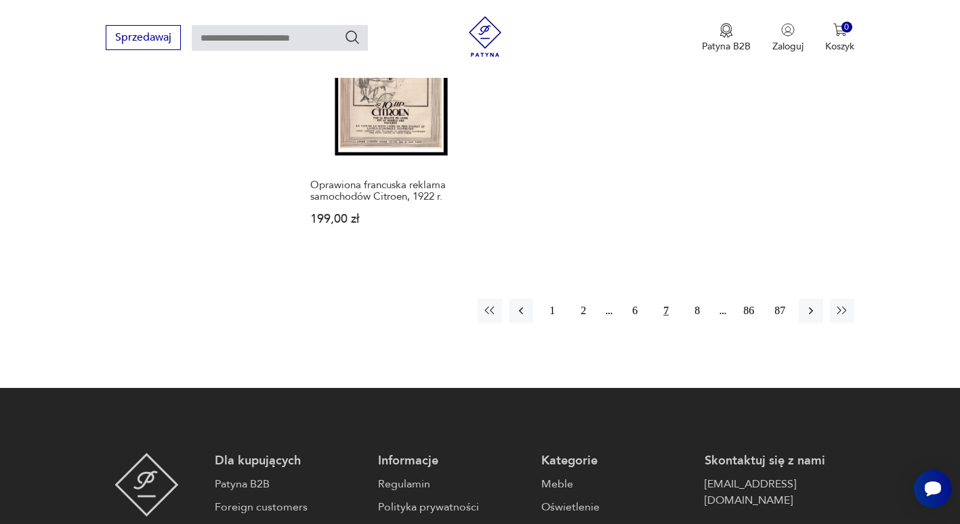
scroll to position [2098, 0]
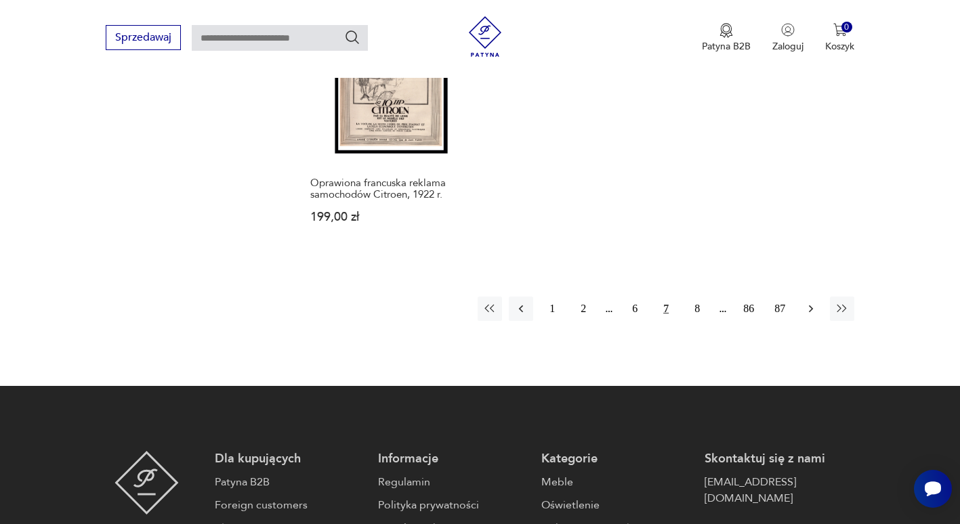
click at [814, 302] on icon "button" at bounding box center [811, 309] width 14 height 14
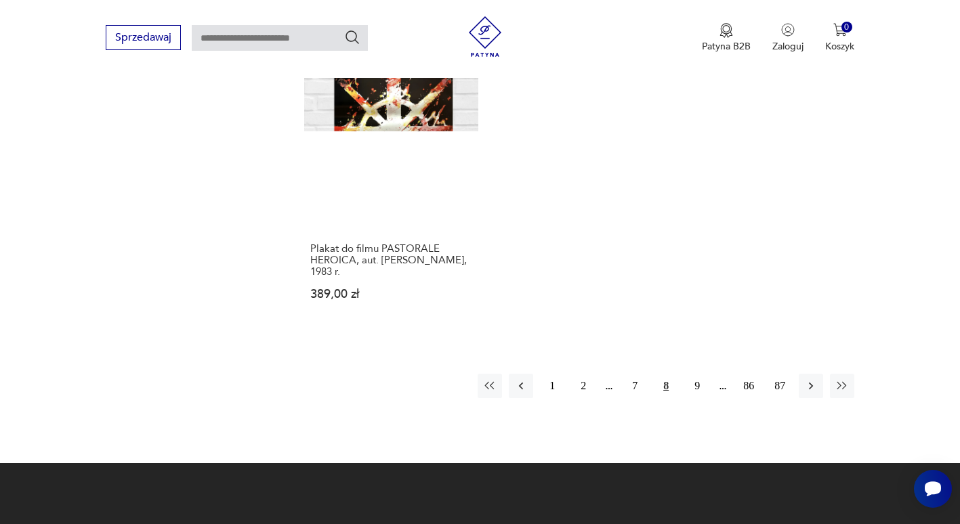
scroll to position [2032, 0]
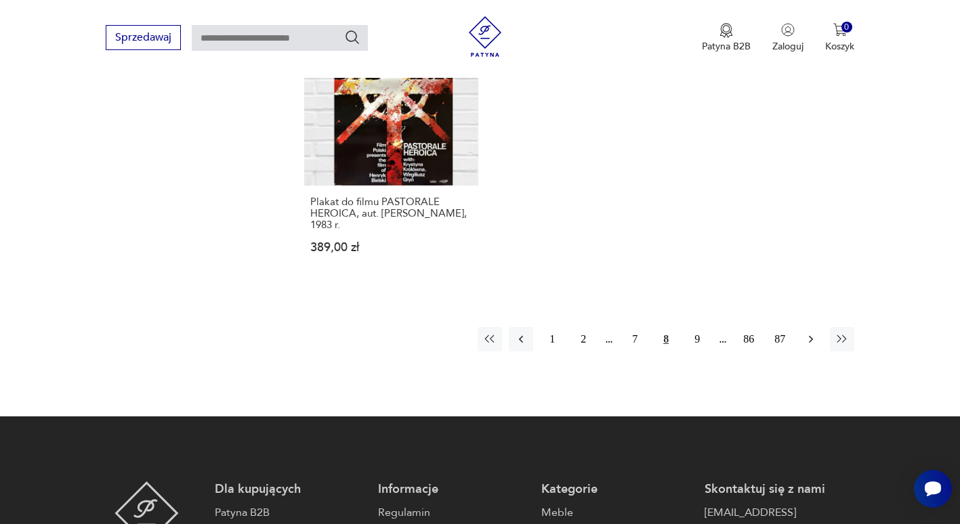
click at [809, 333] on icon "button" at bounding box center [811, 340] width 14 height 14
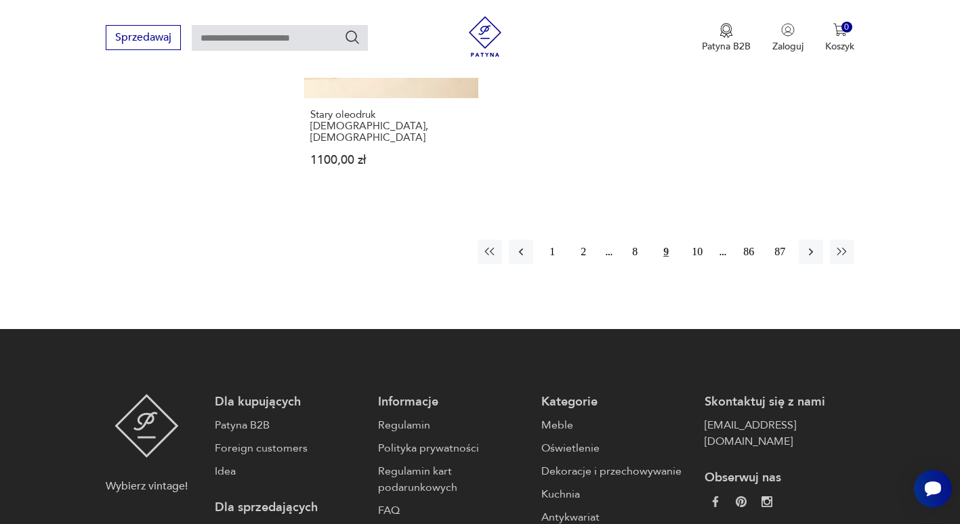
scroll to position [2105, 0]
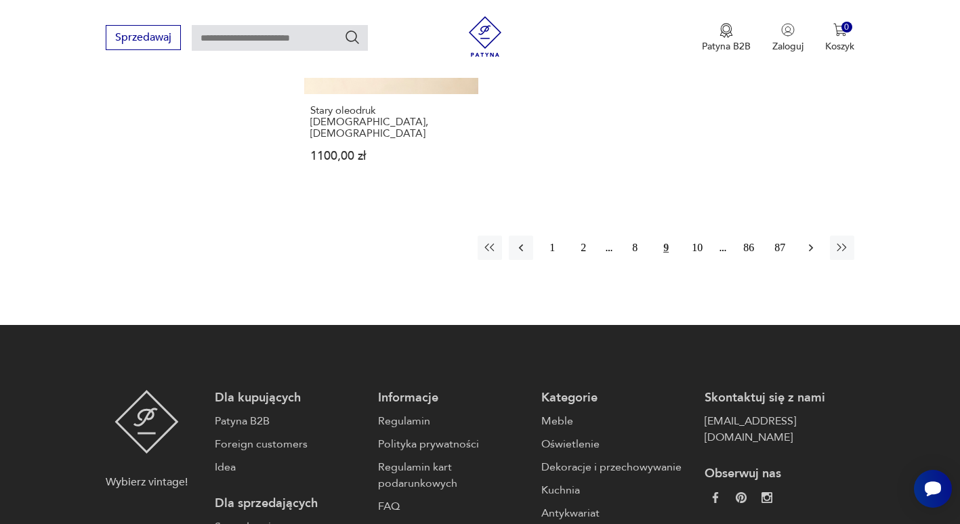
click at [812, 241] on icon "button" at bounding box center [811, 248] width 14 height 14
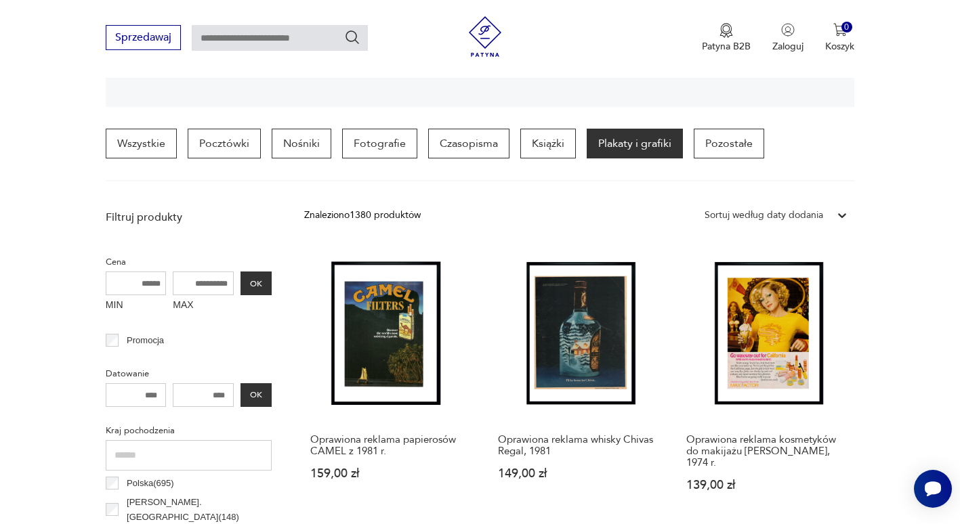
scroll to position [268, 0]
